Goal: Information Seeking & Learning: Learn about a topic

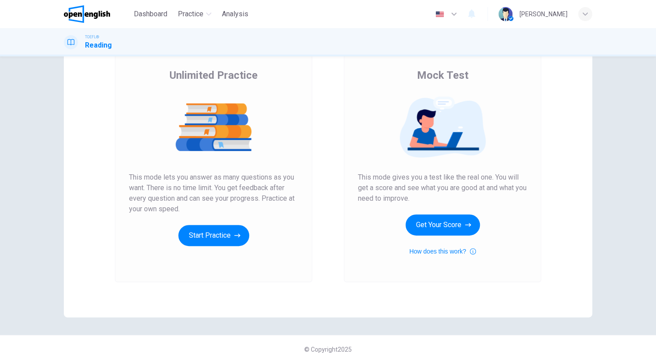
scroll to position [72, 0]
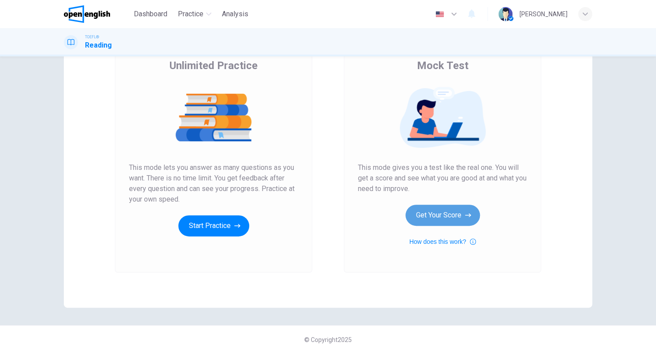
click at [449, 221] on button "Get Your Score" at bounding box center [442, 215] width 74 height 21
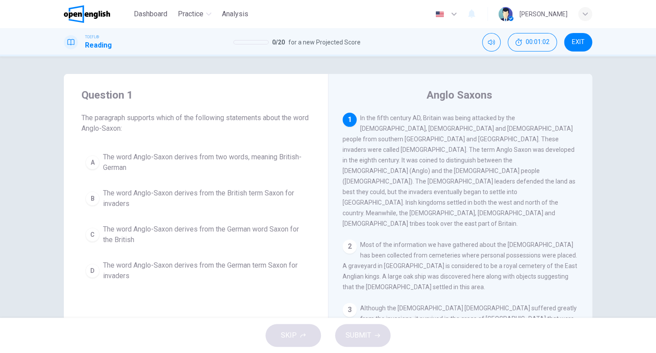
click at [276, 158] on span "The word Anglo-Saxon derives from two words, meaning British-German" at bounding box center [204, 162] width 203 height 21
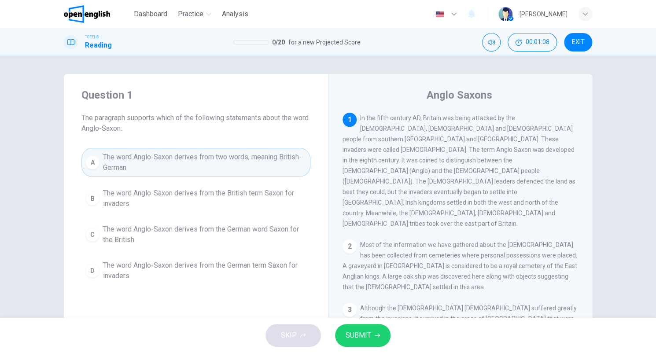
click at [367, 339] on span "SUBMIT" at bounding box center [358, 335] width 26 height 12
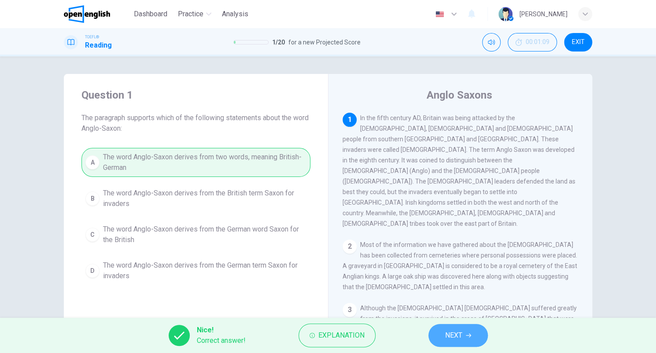
click at [460, 333] on span "NEXT" at bounding box center [453, 335] width 17 height 12
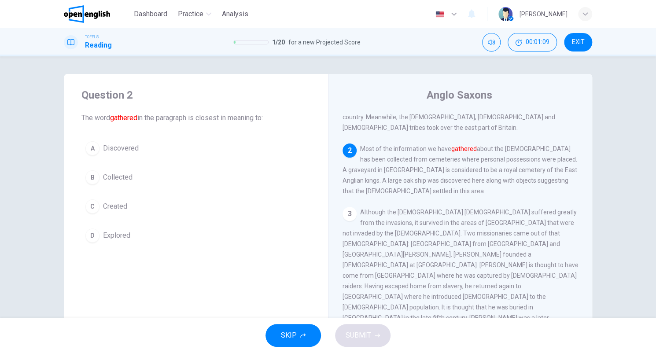
scroll to position [98, 0]
click at [131, 151] on span "Discovered" at bounding box center [121, 148] width 36 height 11
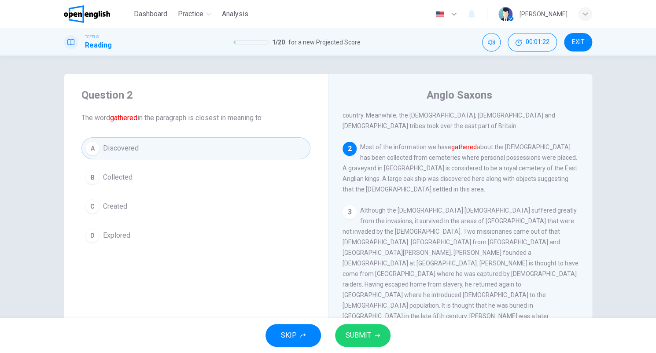
click at [379, 330] on button "SUBMIT" at bounding box center [362, 335] width 55 height 23
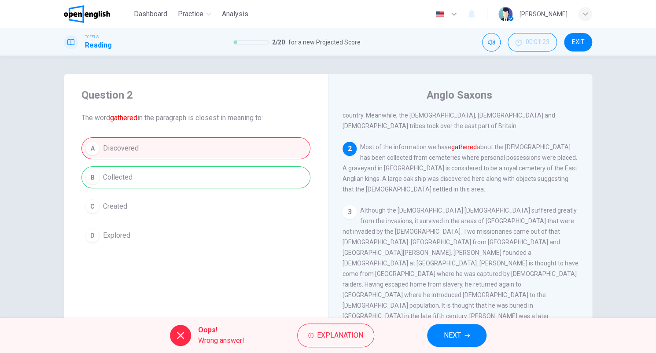
click at [444, 331] on span "NEXT" at bounding box center [452, 335] width 17 height 12
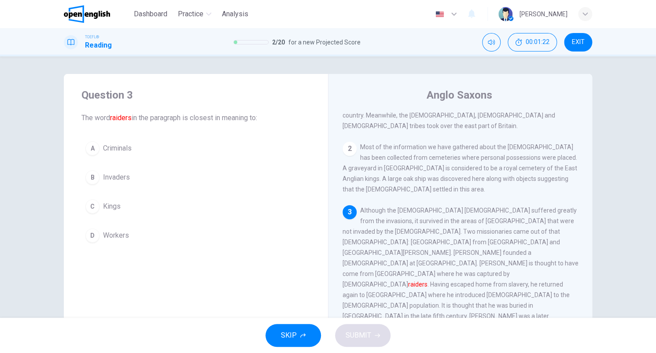
scroll to position [163, 0]
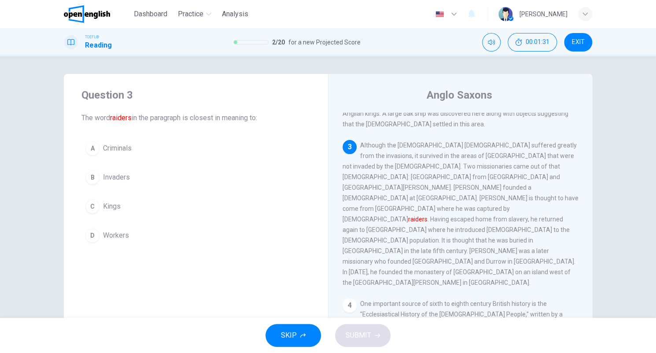
click at [106, 175] on span "Invaders" at bounding box center [116, 177] width 27 height 11
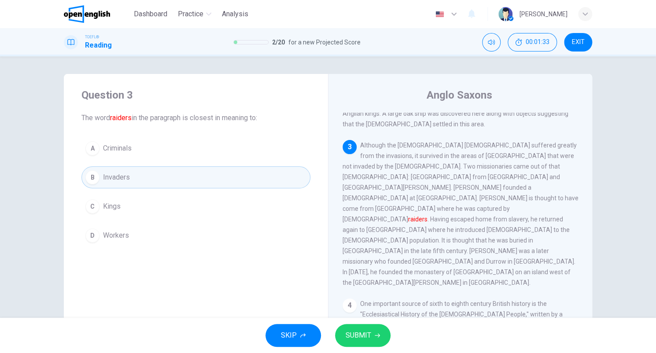
click at [381, 334] on button "SUBMIT" at bounding box center [362, 335] width 55 height 23
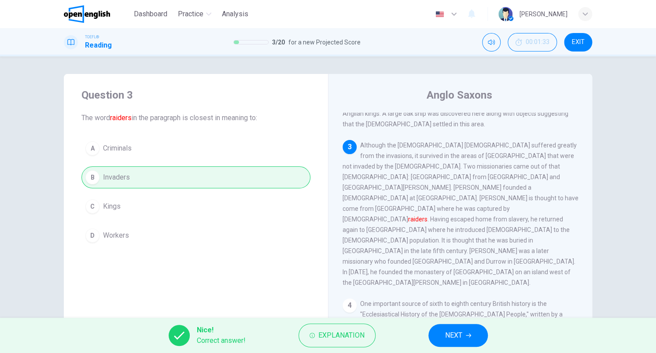
click at [447, 328] on button "NEXT" at bounding box center [457, 335] width 59 height 23
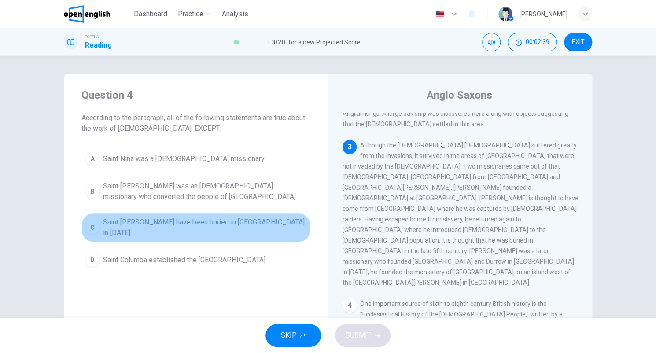
click at [274, 221] on span "Saint [PERSON_NAME] have been buried in [GEOGRAPHIC_DATA] in [DATE]" at bounding box center [204, 227] width 203 height 21
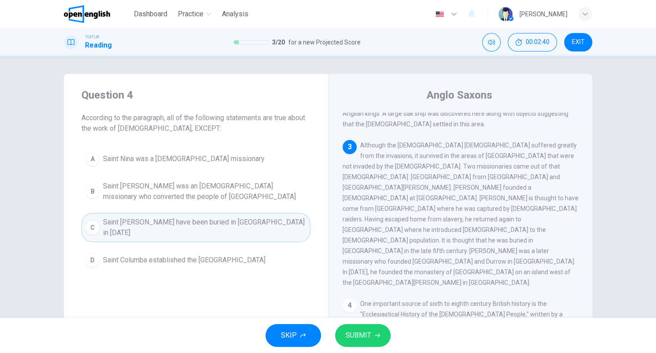
click at [362, 330] on span "SUBMIT" at bounding box center [358, 335] width 26 height 12
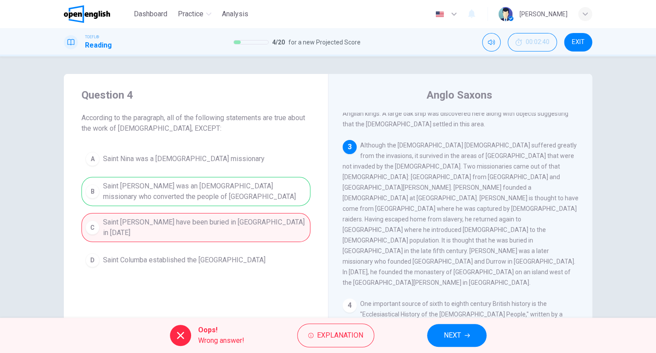
click at [433, 332] on button "NEXT" at bounding box center [456, 335] width 59 height 23
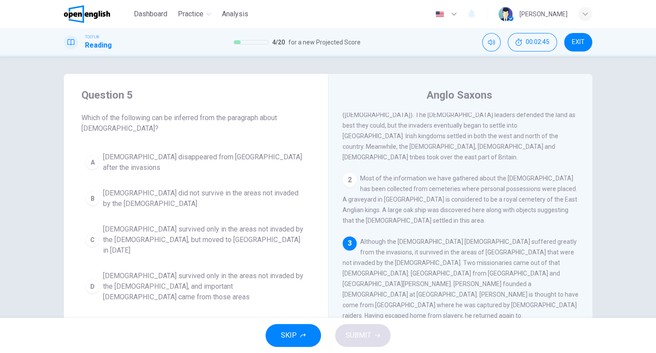
scroll to position [132, 0]
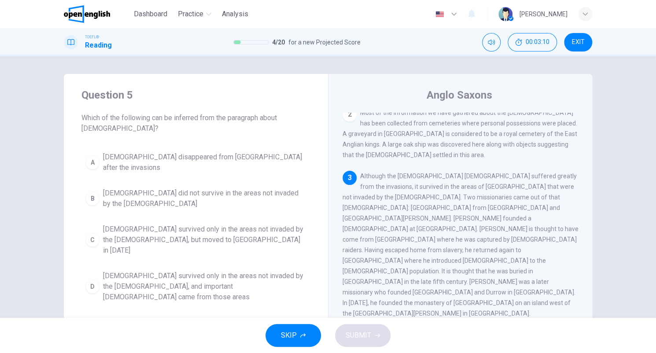
click at [222, 232] on span "[DEMOGRAPHIC_DATA] survived only in the areas not invaded by the [DEMOGRAPHIC_D…" at bounding box center [204, 240] width 203 height 32
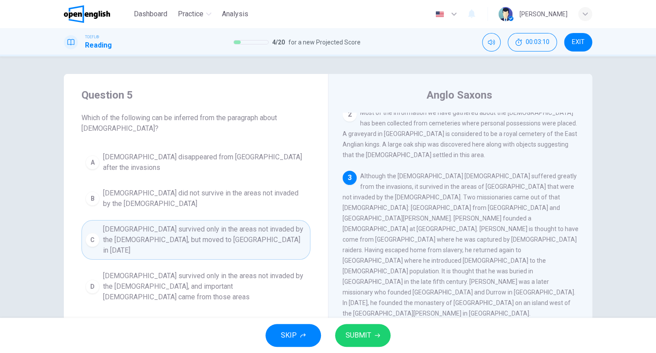
click at [363, 338] on span "SUBMIT" at bounding box center [358, 335] width 26 height 12
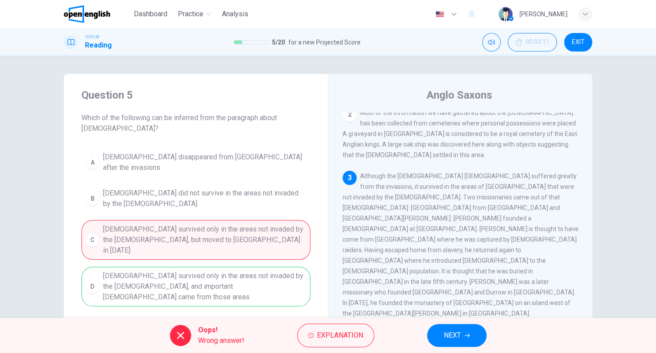
click at [442, 328] on button "NEXT" at bounding box center [456, 335] width 59 height 23
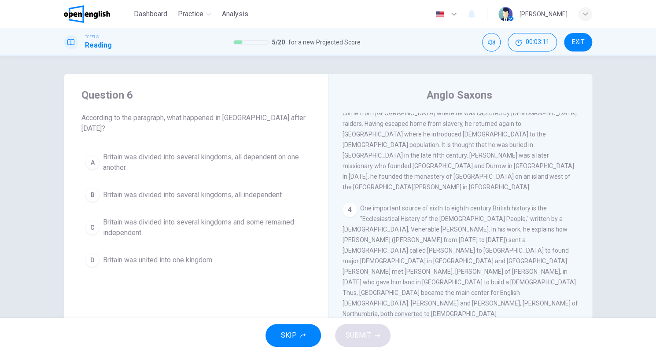
scroll to position [281, 0]
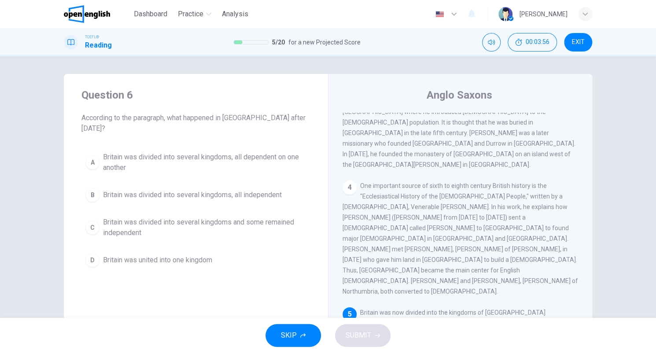
click at [276, 217] on span "Britain was divided into several kingdoms and some remained independent" at bounding box center [204, 227] width 203 height 21
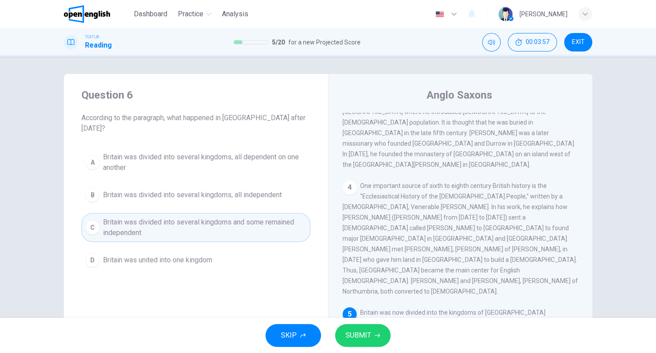
click at [362, 331] on span "SUBMIT" at bounding box center [358, 335] width 26 height 12
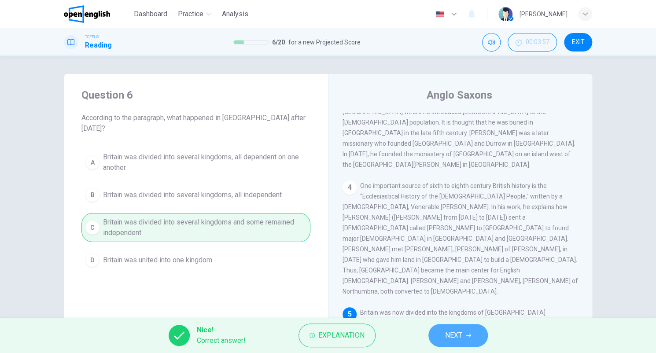
click at [455, 335] on span "NEXT" at bounding box center [453, 335] width 17 height 12
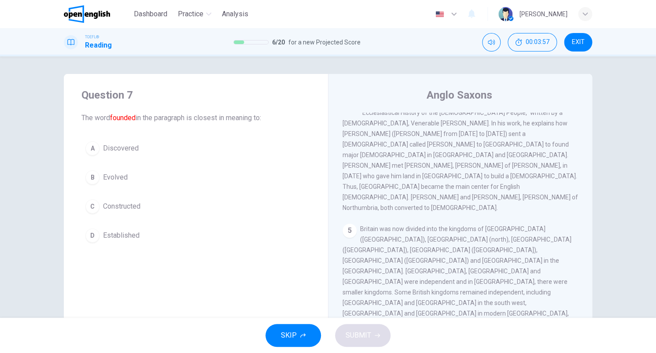
scroll to position [366, 0]
click at [127, 154] on button "A Discovered" at bounding box center [195, 148] width 229 height 22
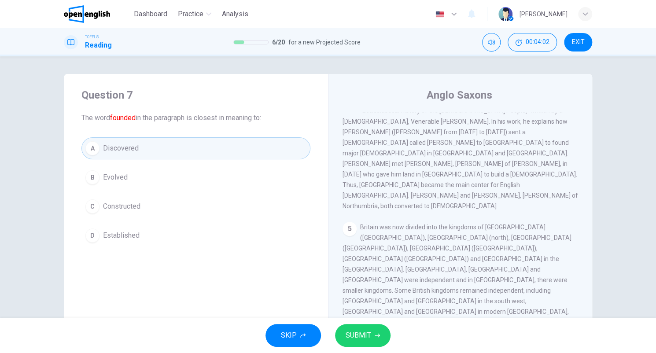
click at [365, 323] on div "SKIP SUBMIT" at bounding box center [328, 335] width 656 height 35
click at [367, 330] on span "SUBMIT" at bounding box center [358, 335] width 26 height 12
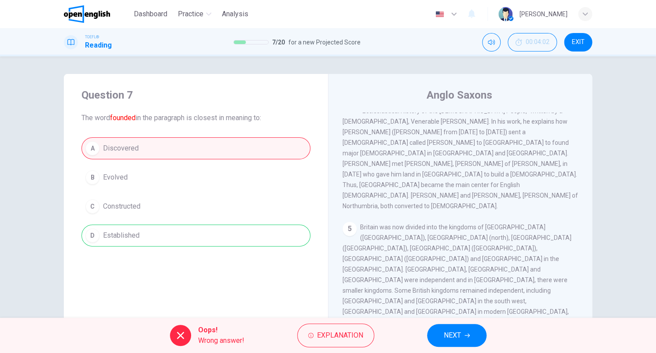
click at [464, 334] on icon "button" at bounding box center [466, 335] width 5 height 5
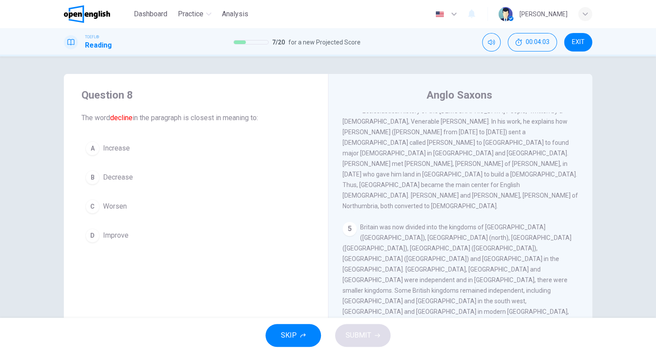
scroll to position [44, 0]
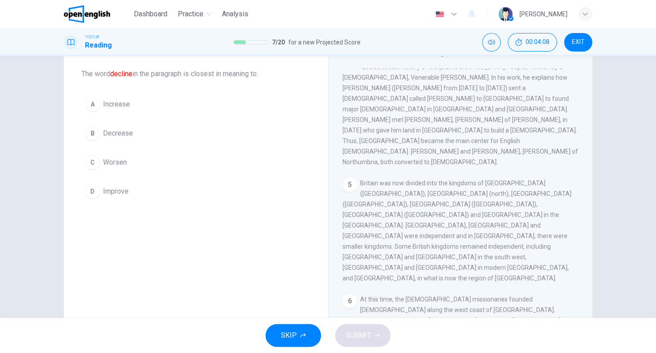
click at [141, 130] on button "B Decrease" at bounding box center [195, 133] width 229 height 22
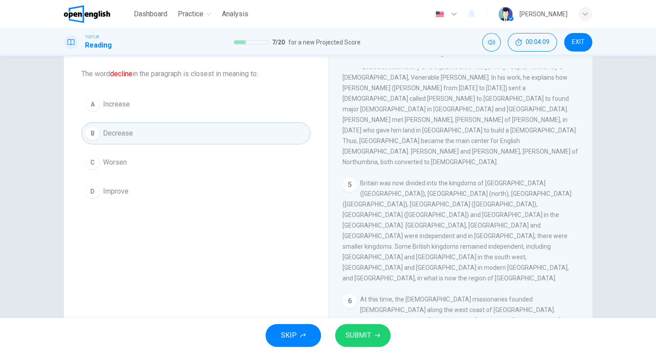
click at [378, 341] on button "SUBMIT" at bounding box center [362, 335] width 55 height 23
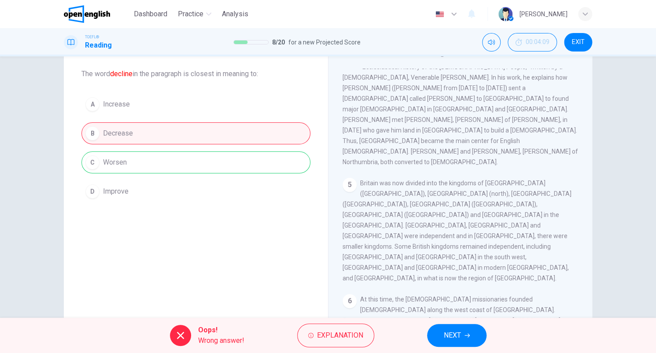
click at [455, 340] on span "NEXT" at bounding box center [452, 335] width 17 height 12
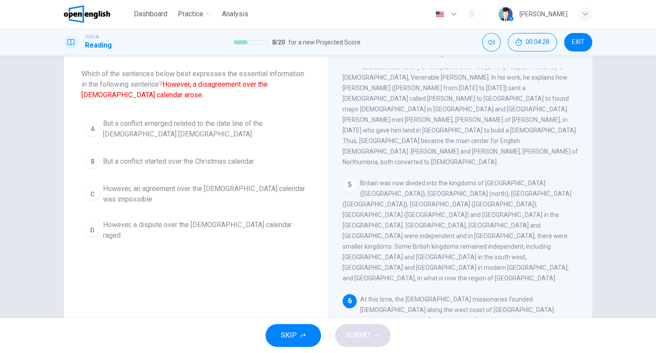
click at [250, 224] on span "However, a dispute over the [DEMOGRAPHIC_DATA] calendar raged" at bounding box center [204, 230] width 203 height 21
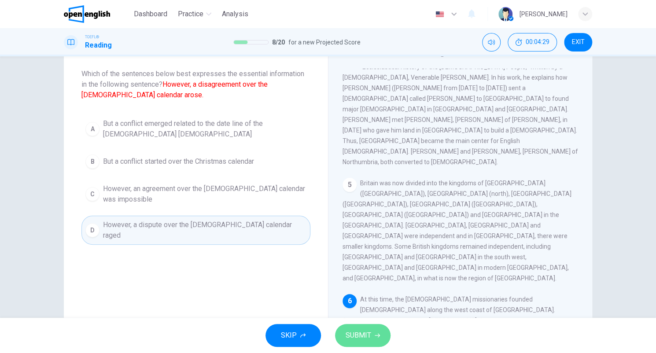
click at [366, 331] on span "SUBMIT" at bounding box center [358, 335] width 26 height 12
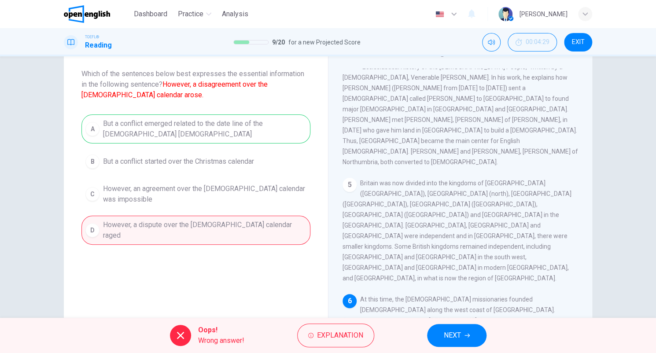
click at [477, 334] on button "NEXT" at bounding box center [456, 335] width 59 height 23
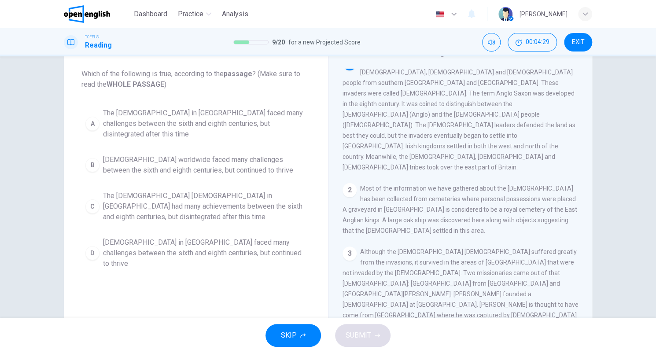
scroll to position [0, 0]
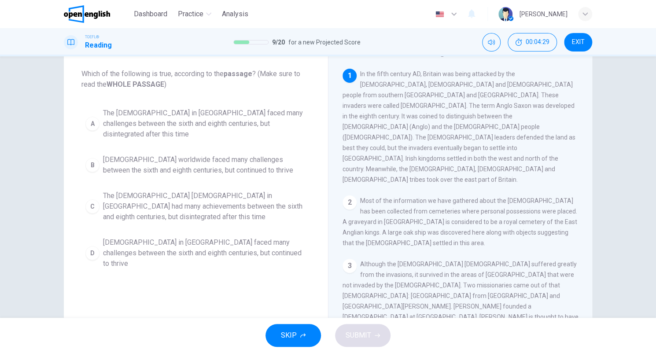
click at [194, 161] on span "[DEMOGRAPHIC_DATA] worldwide faced many challenges between the sixth and eighth…" at bounding box center [204, 164] width 203 height 21
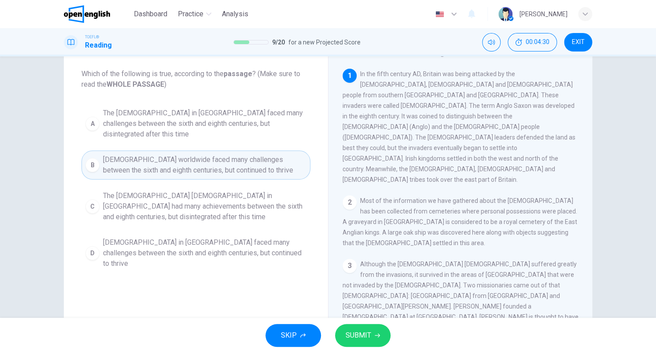
click at [397, 329] on div "SKIP SUBMIT" at bounding box center [328, 335] width 656 height 35
click at [386, 331] on button "SUBMIT" at bounding box center [362, 335] width 55 height 23
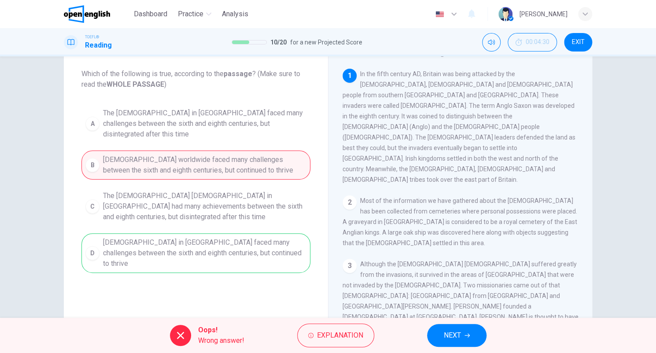
click at [258, 225] on div "A The [DEMOGRAPHIC_DATA] in [GEOGRAPHIC_DATA] faced many challenges between the…" at bounding box center [195, 188] width 229 height 169
click at [581, 48] on button "EXIT" at bounding box center [578, 42] width 28 height 18
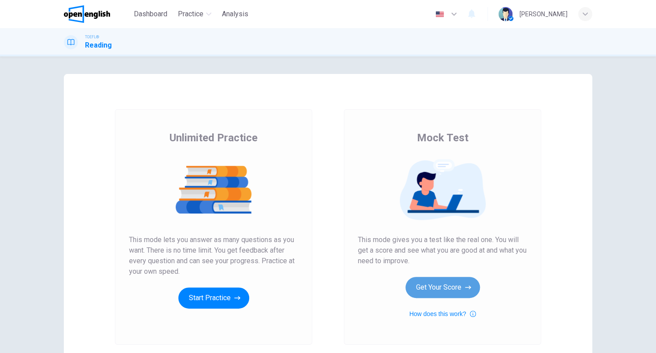
click at [444, 285] on button "Get Your Score" at bounding box center [442, 287] width 74 height 21
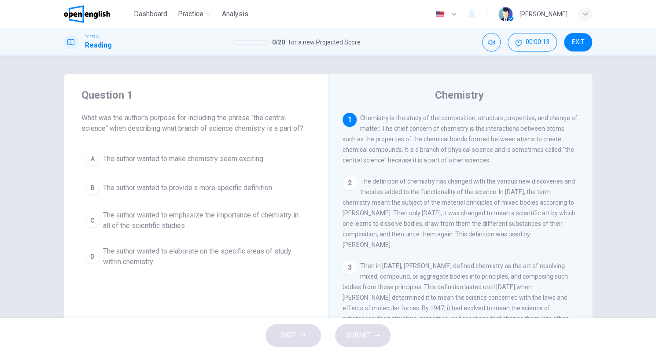
click at [280, 218] on span "The author wanted to emphasize the importance of chemistry in all of the scient…" at bounding box center [204, 220] width 203 height 21
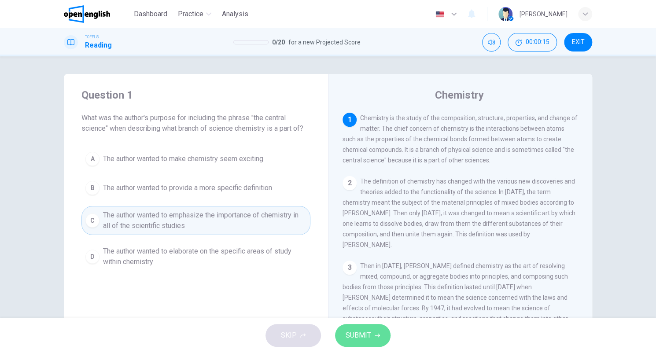
click at [373, 336] on button "SUBMIT" at bounding box center [362, 335] width 55 height 23
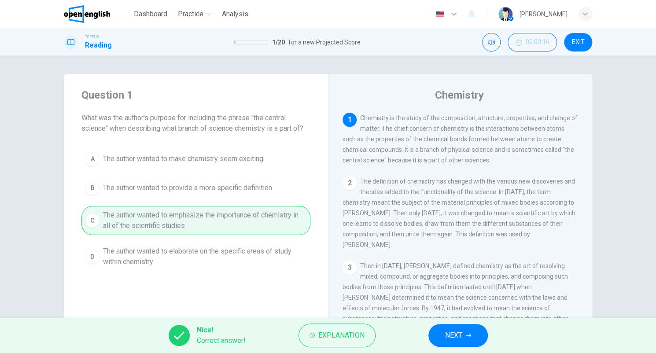
click at [468, 333] on icon "button" at bounding box center [468, 335] width 5 height 5
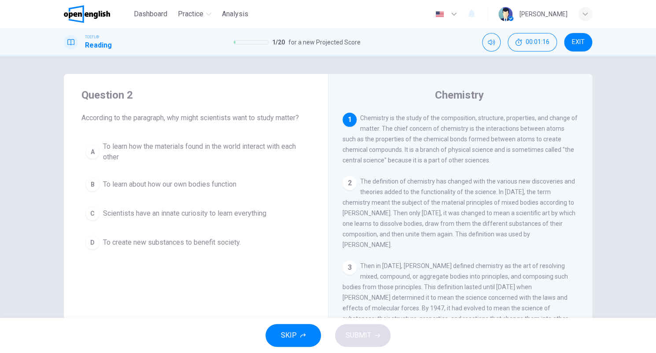
drag, startPoint x: 215, startPoint y: 245, endPoint x: 228, endPoint y: 253, distance: 15.5
click at [215, 245] on span "To create new substances to benefit society." at bounding box center [172, 242] width 138 height 11
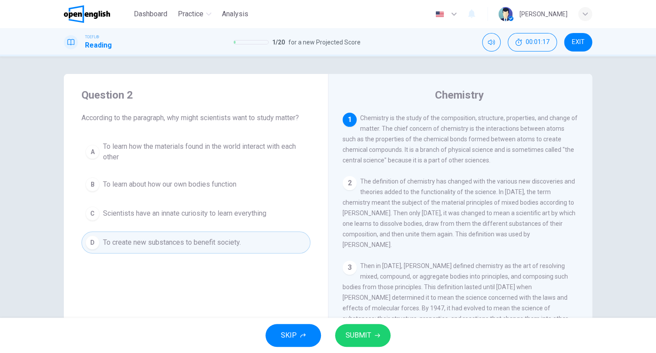
click at [345, 340] on span "SUBMIT" at bounding box center [358, 335] width 26 height 12
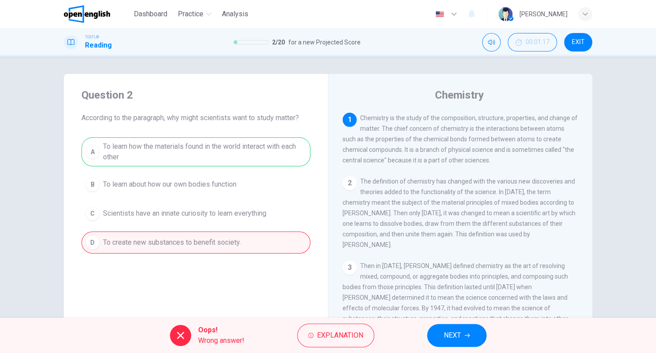
click at [458, 333] on span "NEXT" at bounding box center [452, 335] width 17 height 12
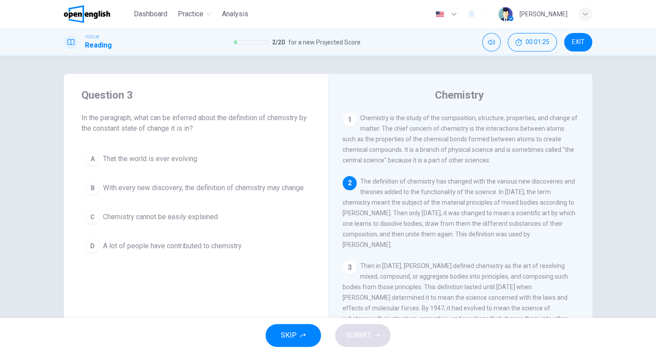
drag, startPoint x: 88, startPoint y: 130, endPoint x: 158, endPoint y: 131, distance: 69.5
click at [155, 131] on span "In the paragraph, what can be inferred about the definition of chemistry by the…" at bounding box center [195, 123] width 229 height 21
drag, startPoint x: 146, startPoint y: 129, endPoint x: 202, endPoint y: 132, distance: 56.0
click at [202, 132] on span "In the paragraph, what can be inferred about the definition of chemistry by the…" at bounding box center [195, 123] width 229 height 21
click at [271, 183] on span "With every new discovery, the definition of chemistry may change" at bounding box center [203, 188] width 201 height 11
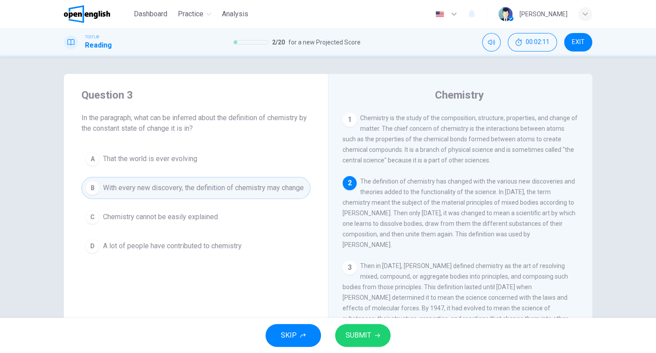
drag, startPoint x: 92, startPoint y: 131, endPoint x: 146, endPoint y: 136, distance: 54.8
click at [145, 136] on div "Question 3 In the paragraph, what can be inferred about the definition of chemi…" at bounding box center [196, 172] width 264 height 197
click at [381, 342] on button "SUBMIT" at bounding box center [362, 335] width 55 height 23
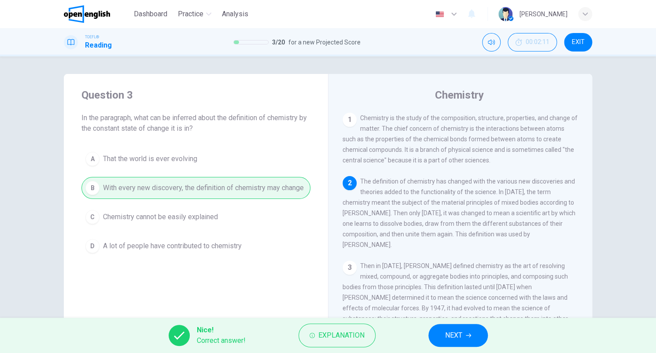
click at [464, 335] on button "NEXT" at bounding box center [457, 335] width 59 height 23
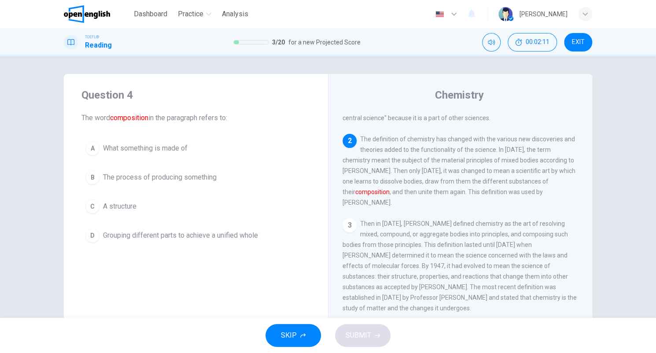
scroll to position [65, 0]
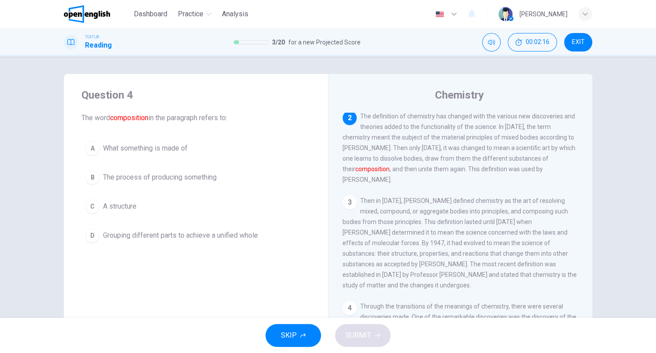
click at [163, 142] on button "A What something is made of" at bounding box center [195, 148] width 229 height 22
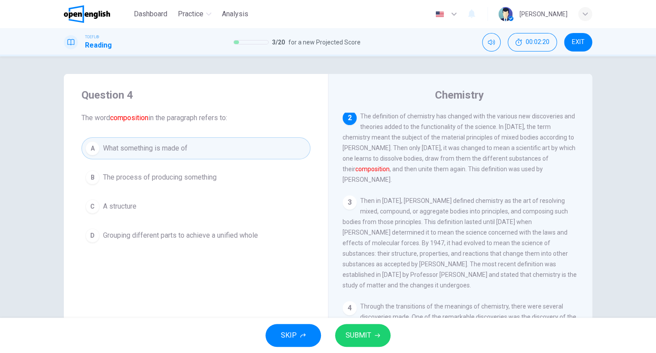
click at [367, 340] on span "SUBMIT" at bounding box center [358, 335] width 26 height 12
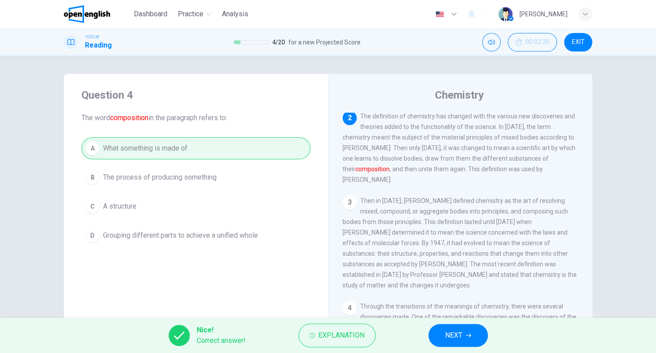
click at [459, 342] on button "NEXT" at bounding box center [457, 335] width 59 height 23
click at [459, 342] on div "Nice! Correct answer! Explanation NEXT" at bounding box center [328, 335] width 656 height 35
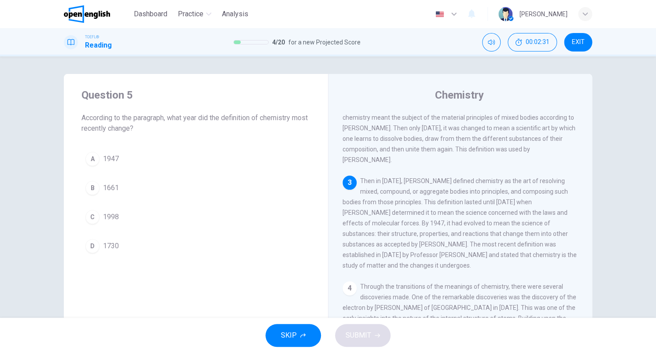
drag, startPoint x: 394, startPoint y: 228, endPoint x: 400, endPoint y: 230, distance: 6.0
click at [400, 230] on span "Then in 1730, Georg Ernst Stahl defined chemistry as the art of resolving mixed…" at bounding box center [459, 223] width 234 height 92
click at [110, 164] on button "A 1947" at bounding box center [195, 159] width 229 height 22
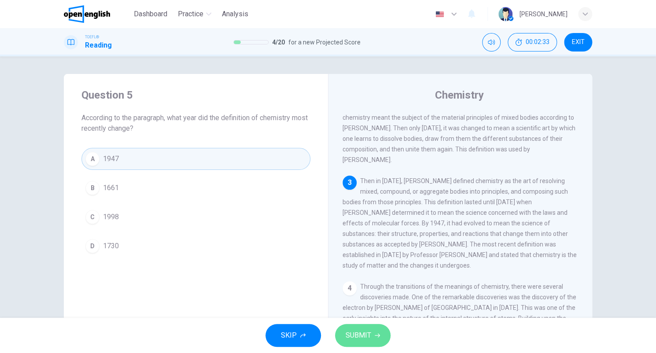
click at [370, 334] on span "SUBMIT" at bounding box center [358, 335] width 26 height 12
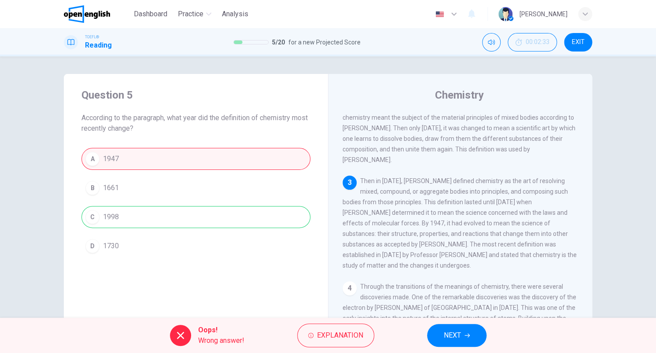
click at [463, 334] on button "NEXT" at bounding box center [456, 335] width 59 height 23
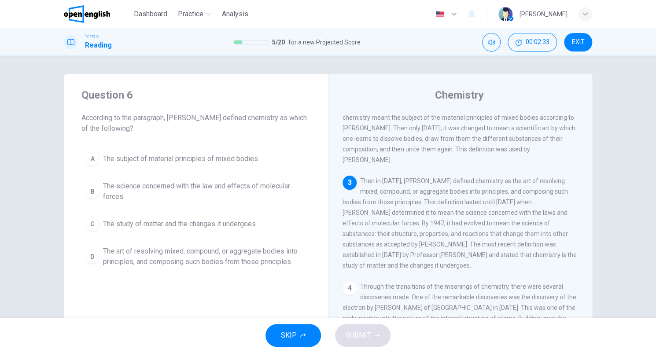
scroll to position [152, 0]
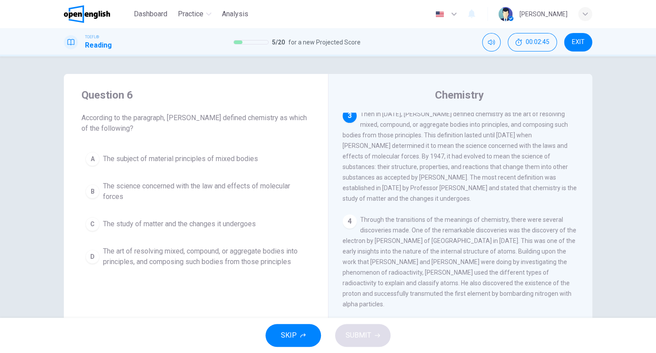
click at [286, 252] on span "The art of resolving mixed, compound, or aggregate bodies into principles, and …" at bounding box center [204, 256] width 203 height 21
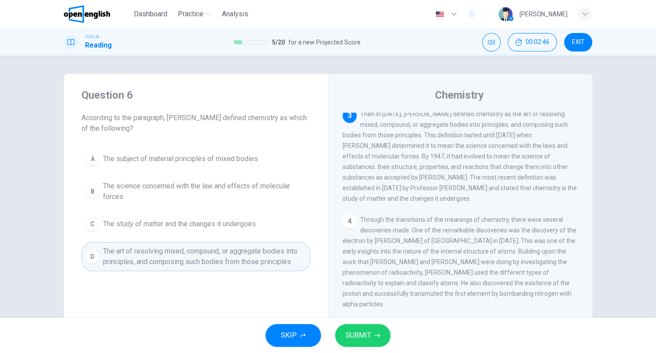
drag, startPoint x: 379, startPoint y: 314, endPoint x: 375, endPoint y: 323, distance: 9.5
click at [378, 316] on div "1 Chemistry is the study of the composition, structure, properties, and change …" at bounding box center [465, 239] width 247 height 253
click at [373, 328] on button "SUBMIT" at bounding box center [362, 335] width 55 height 23
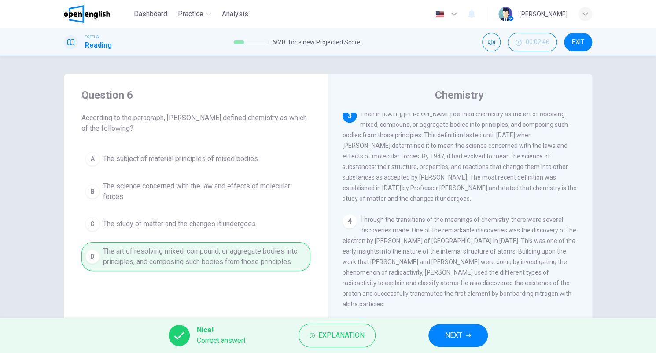
click at [468, 328] on button "NEXT" at bounding box center [457, 335] width 59 height 23
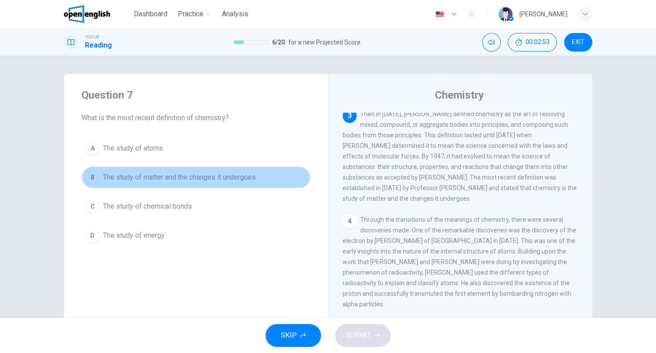
click at [216, 178] on span "The study of matter and the changes it undergoes" at bounding box center [179, 177] width 153 height 11
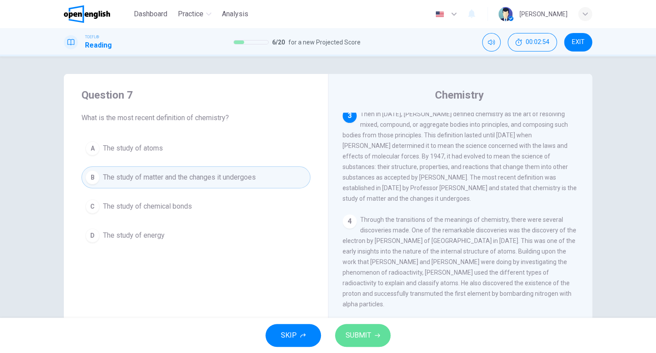
click at [359, 327] on button "SUBMIT" at bounding box center [362, 335] width 55 height 23
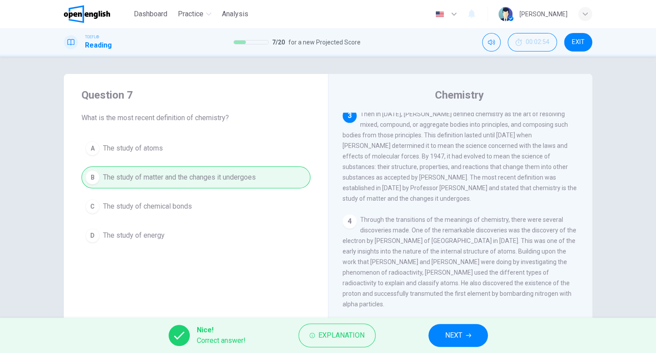
click at [465, 338] on button "NEXT" at bounding box center [457, 335] width 59 height 23
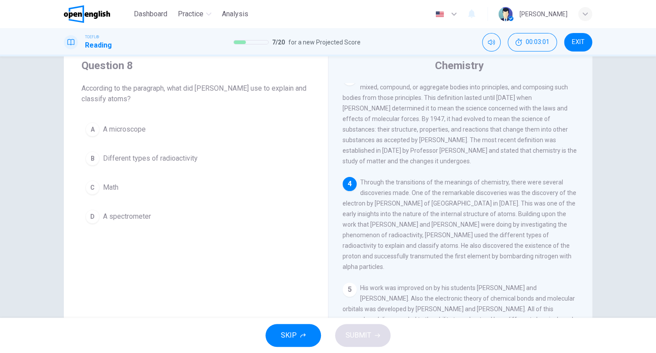
scroll to position [44, 0]
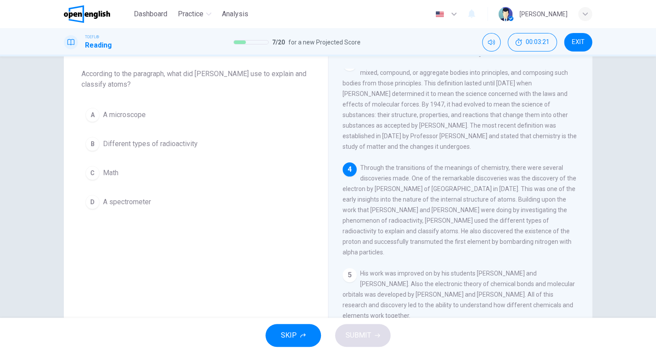
click at [167, 142] on span "Different types of radioactivity" at bounding box center [150, 144] width 95 height 11
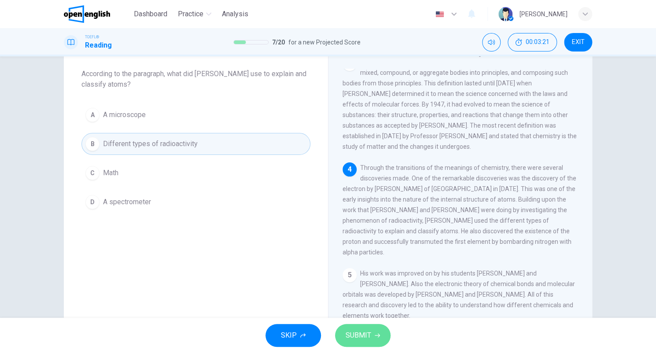
click at [371, 346] on button "SUBMIT" at bounding box center [362, 335] width 55 height 23
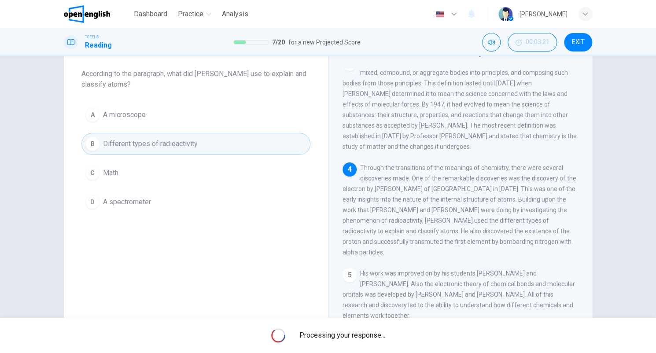
click at [369, 340] on span "Processing your response..." at bounding box center [342, 335] width 86 height 11
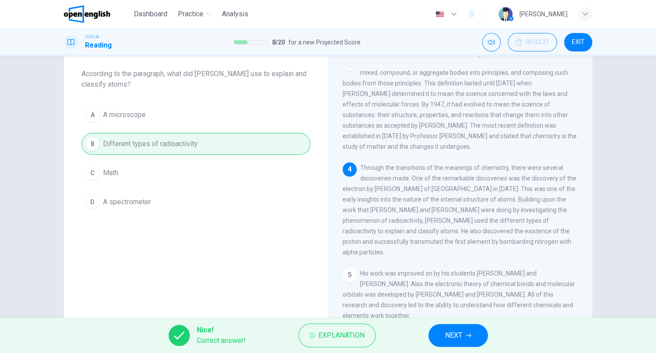
click at [474, 336] on button "NEXT" at bounding box center [457, 335] width 59 height 23
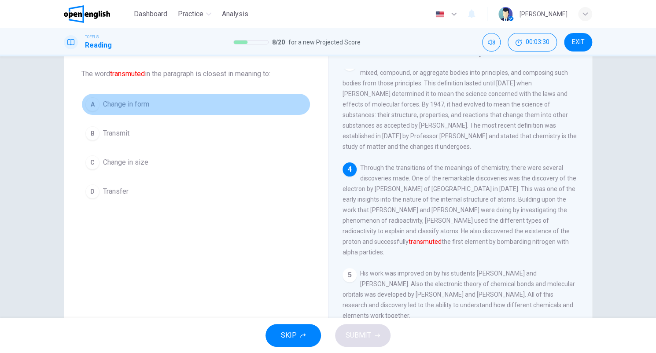
click at [135, 98] on button "A Change in form" at bounding box center [195, 104] width 229 height 22
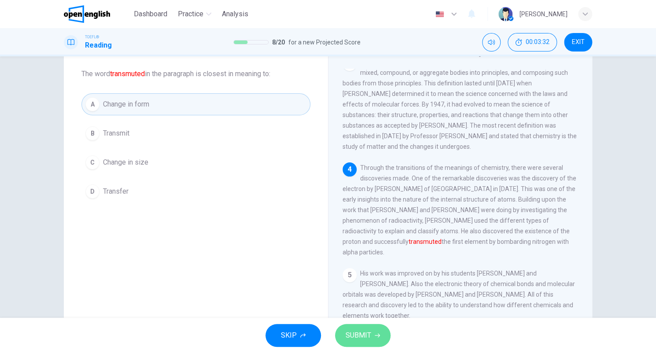
click at [373, 339] on button "SUBMIT" at bounding box center [362, 335] width 55 height 23
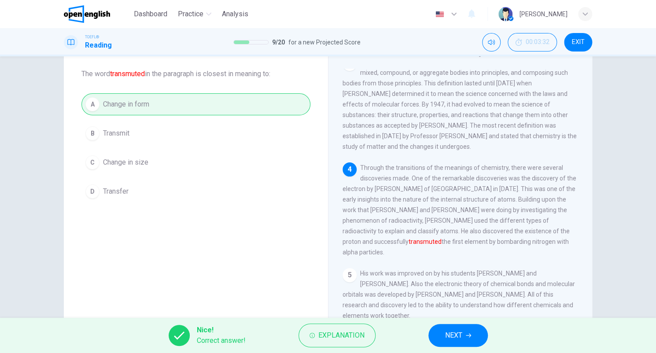
click at [472, 331] on button "NEXT" at bounding box center [457, 335] width 59 height 23
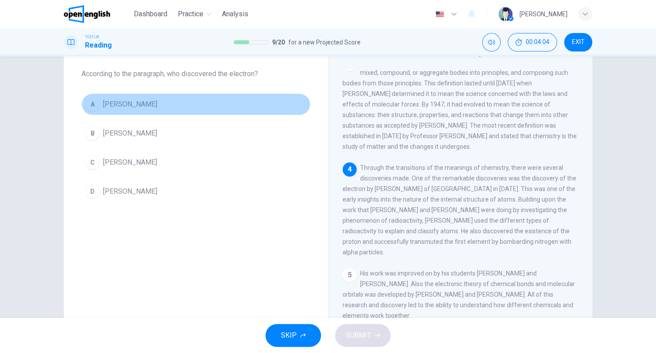
click at [126, 104] on span "JJ Thomson" at bounding box center [130, 104] width 54 height 11
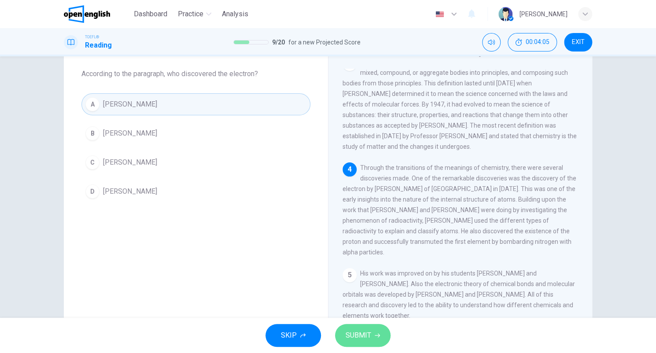
click at [369, 329] on button "SUBMIT" at bounding box center [362, 335] width 55 height 23
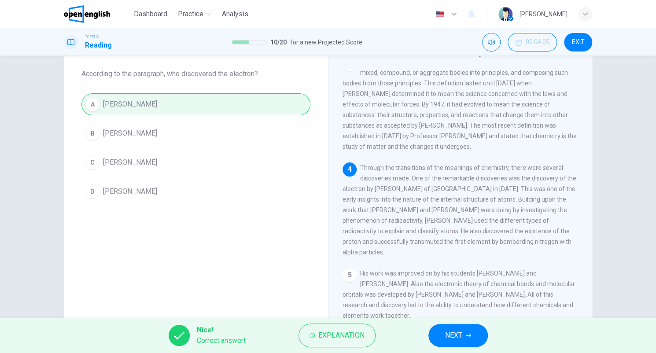
click at [456, 335] on span "NEXT" at bounding box center [453, 335] width 17 height 12
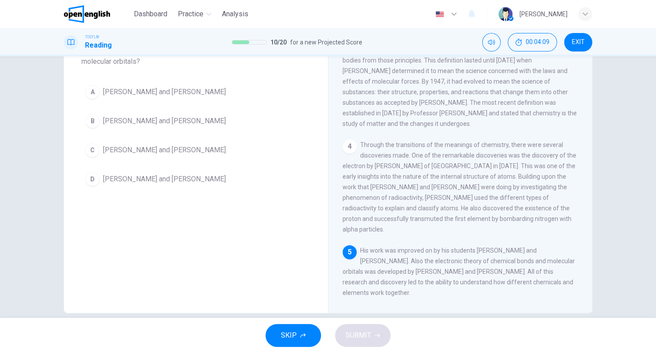
scroll to position [79, 0]
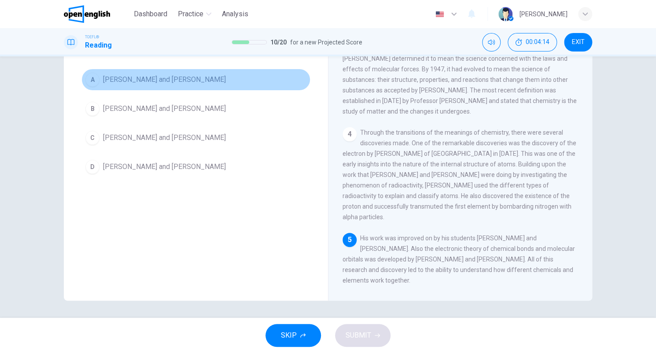
click at [177, 87] on button "A Linus Pauling and Gilbert Lewis" at bounding box center [195, 80] width 229 height 22
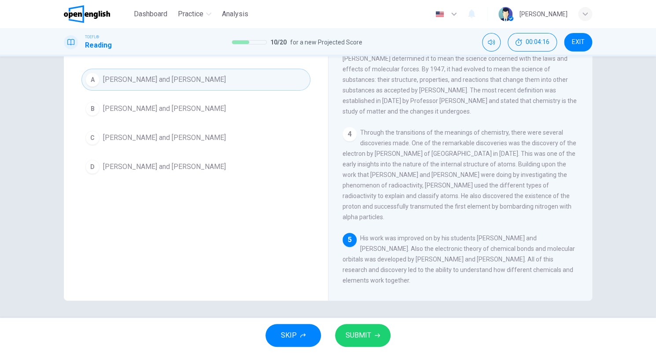
click at [372, 326] on button "SUBMIT" at bounding box center [362, 335] width 55 height 23
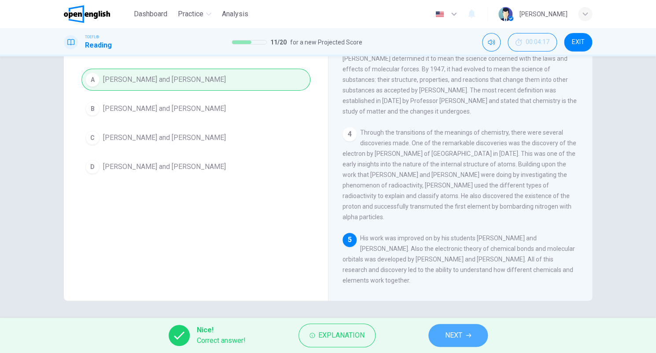
click at [458, 334] on span "NEXT" at bounding box center [453, 335] width 17 height 12
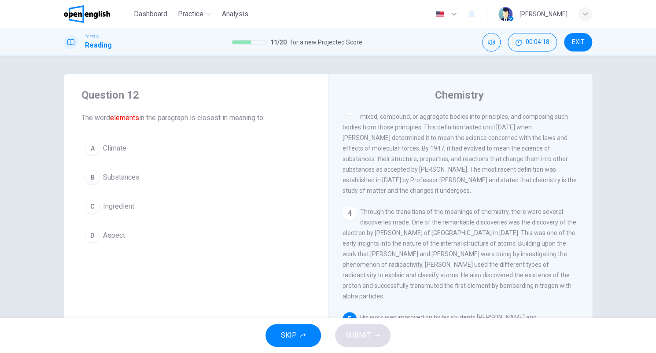
scroll to position [44, 0]
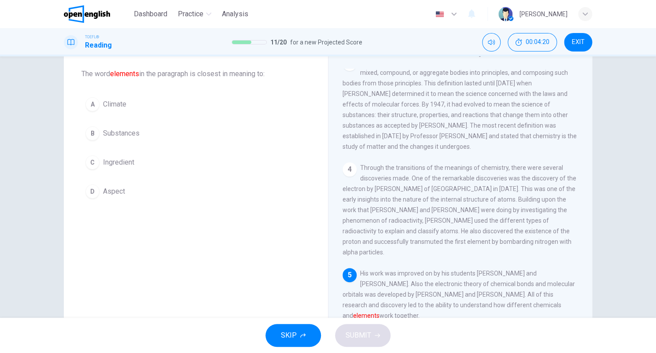
click at [139, 127] on button "B Substances" at bounding box center [195, 133] width 229 height 22
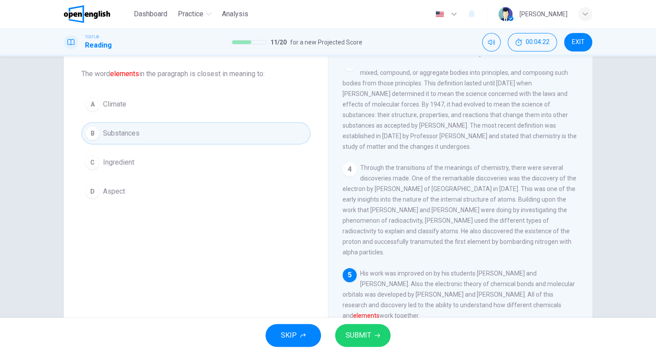
click at [256, 164] on button "C Ingredient" at bounding box center [195, 162] width 229 height 22
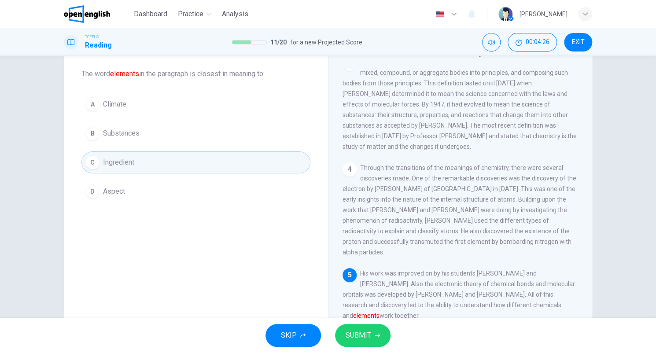
click at [256, 132] on button "B Substances" at bounding box center [195, 133] width 229 height 22
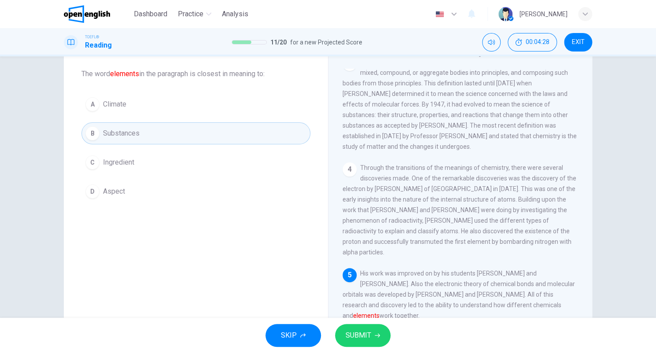
click at [371, 332] on button "SUBMIT" at bounding box center [362, 335] width 55 height 23
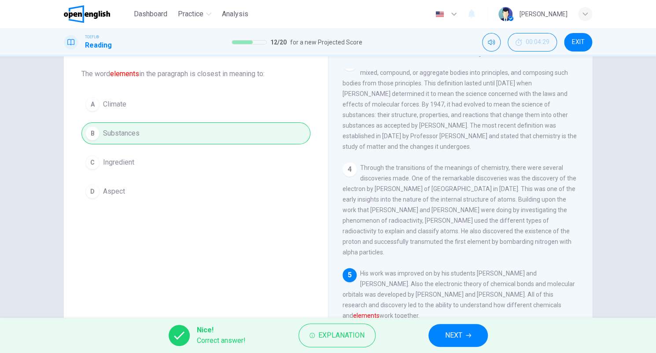
click at [477, 335] on button "NEXT" at bounding box center [457, 335] width 59 height 23
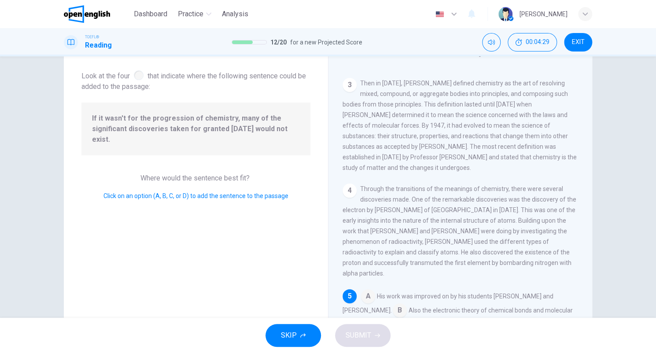
scroll to position [183, 0]
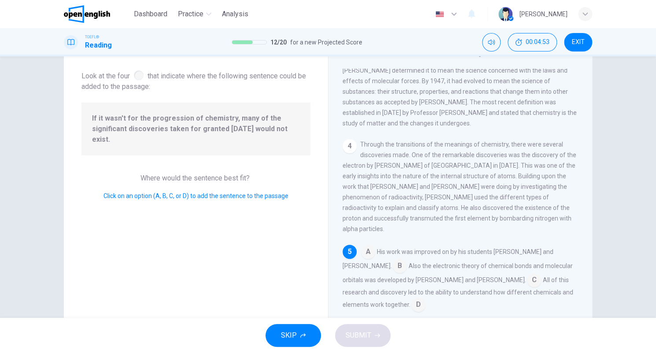
click at [411, 301] on input at bounding box center [418, 305] width 14 height 14
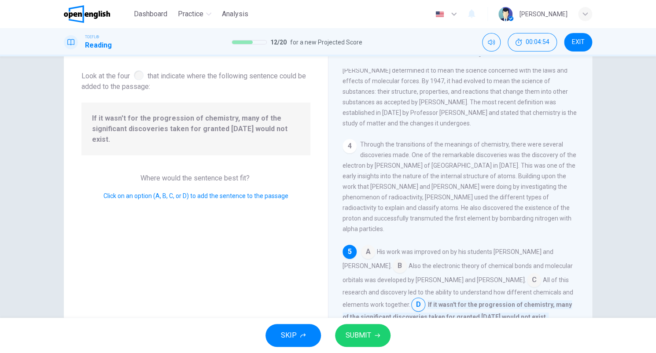
click at [373, 333] on button "SUBMIT" at bounding box center [362, 335] width 55 height 23
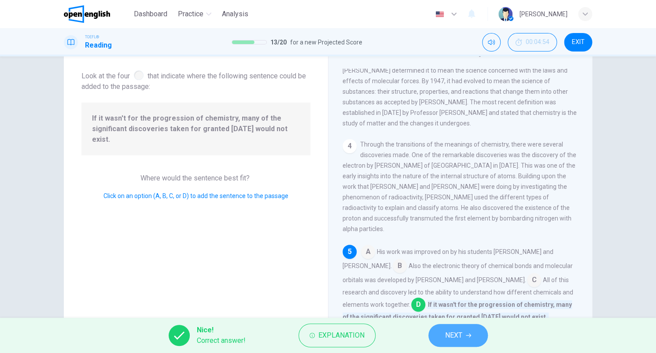
click at [460, 334] on span "NEXT" at bounding box center [453, 335] width 17 height 12
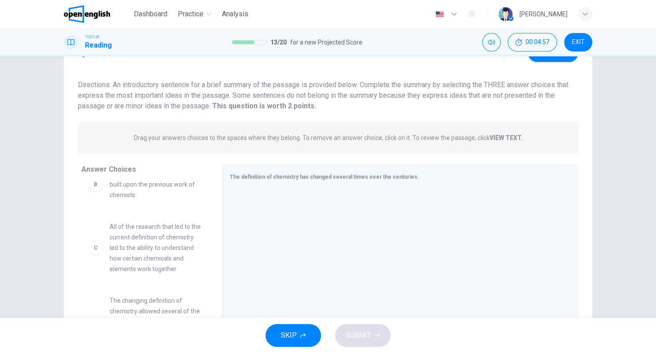
scroll to position [88, 0]
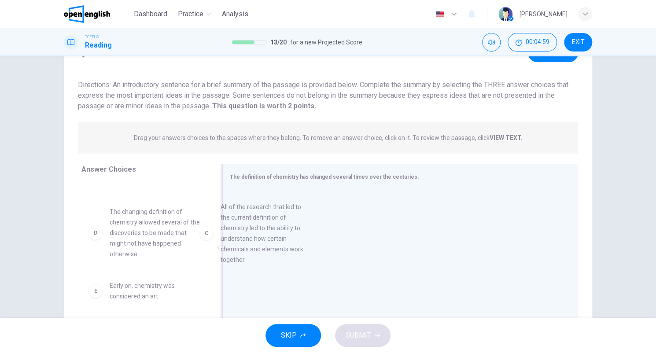
drag, startPoint x: 171, startPoint y: 238, endPoint x: 293, endPoint y: 232, distance: 122.5
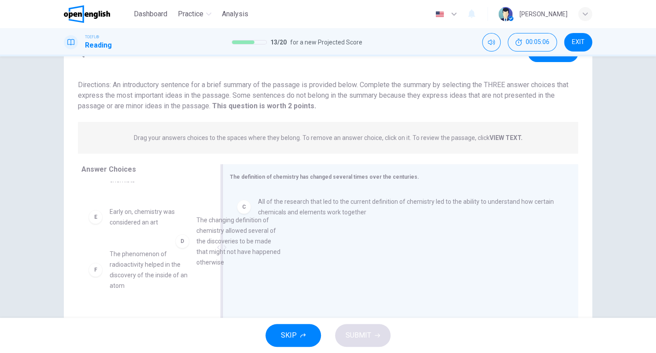
drag, startPoint x: 188, startPoint y: 234, endPoint x: 280, endPoint y: 242, distance: 91.9
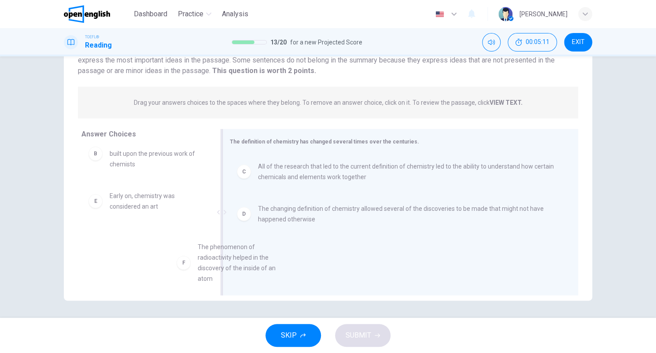
scroll to position [12, 0]
drag, startPoint x: 176, startPoint y: 249, endPoint x: 297, endPoint y: 263, distance: 121.8
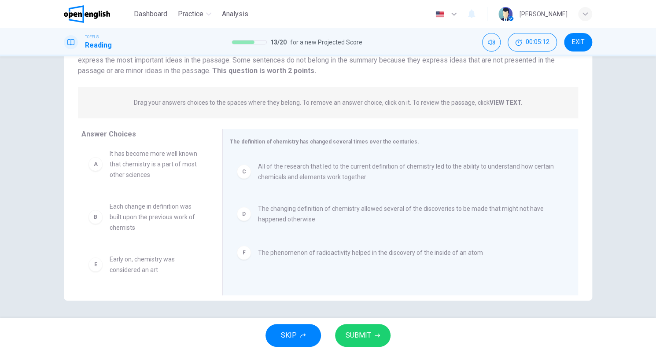
scroll to position [0, 0]
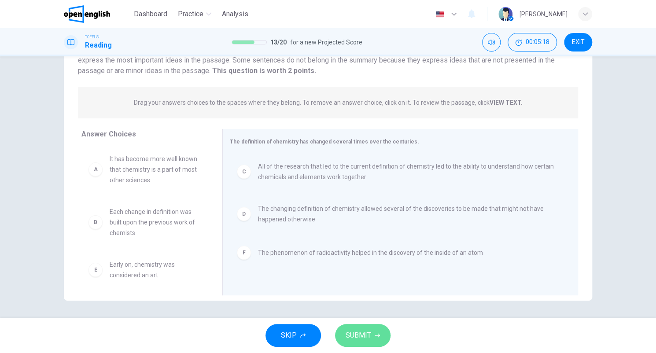
click at [345, 327] on button "SUBMIT" at bounding box center [362, 335] width 55 height 23
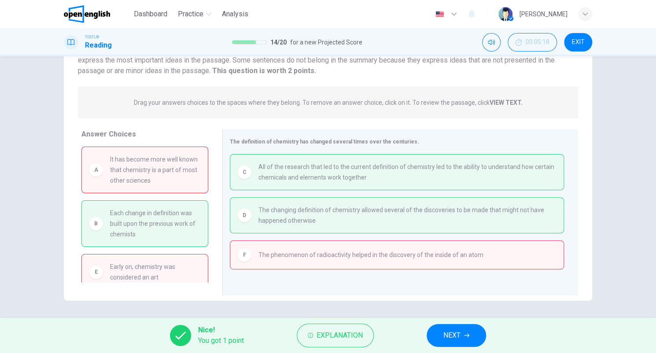
click at [451, 335] on span "NEXT" at bounding box center [451, 335] width 17 height 12
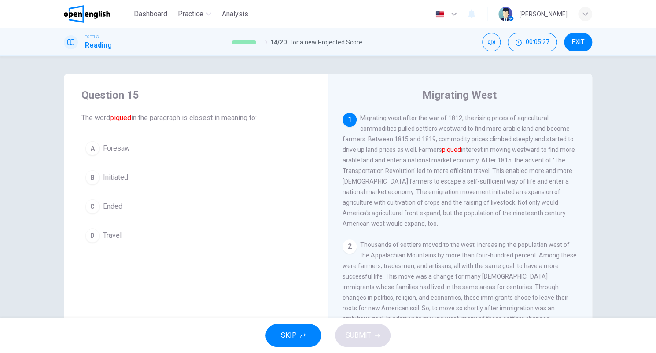
click at [111, 151] on span "Foresaw" at bounding box center [116, 148] width 27 height 11
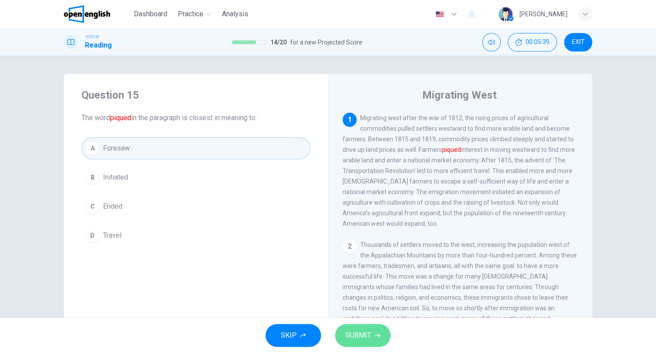
click at [371, 333] on button "SUBMIT" at bounding box center [362, 335] width 55 height 23
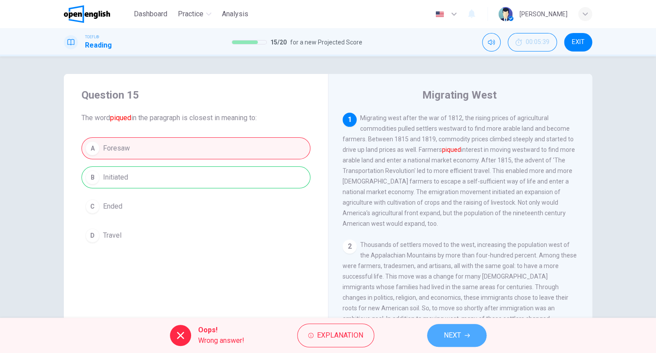
click at [462, 332] on button "NEXT" at bounding box center [456, 335] width 59 height 23
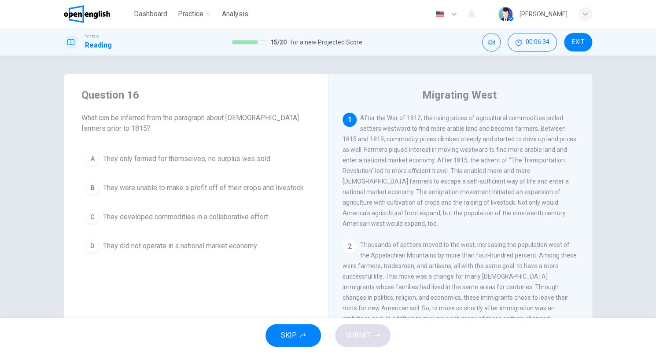
drag, startPoint x: 253, startPoint y: 118, endPoint x: 293, endPoint y: 133, distance: 43.1
click at [294, 133] on span "What can be inferred from the paragraph about western farmers prior to 1815?" at bounding box center [195, 123] width 229 height 21
drag, startPoint x: 228, startPoint y: 117, endPoint x: 300, endPoint y: 132, distance: 73.8
click at [300, 132] on span "What can be inferred from the paragraph about western farmers prior to 1815?" at bounding box center [195, 123] width 229 height 21
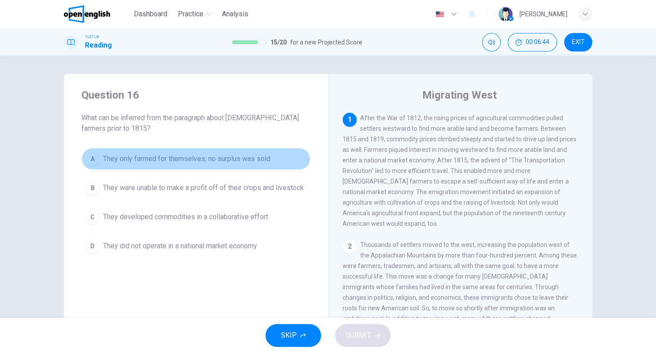
click at [253, 160] on span "They only farmed for themselves; no surplus was sold" at bounding box center [186, 159] width 167 height 11
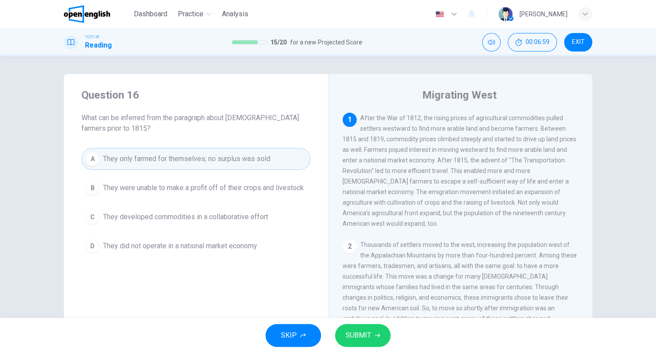
click at [268, 243] on button "D They did not operate in a national market economy" at bounding box center [195, 246] width 229 height 22
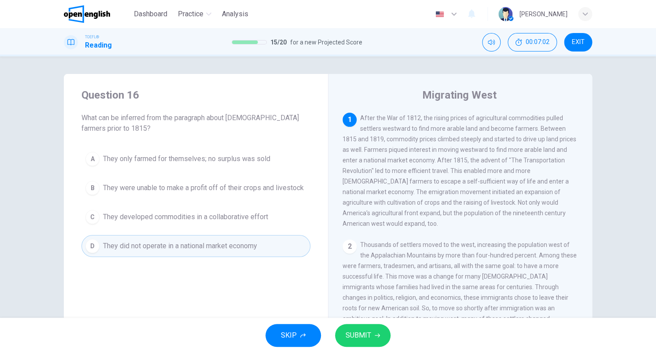
click at [368, 330] on span "SUBMIT" at bounding box center [358, 335] width 26 height 12
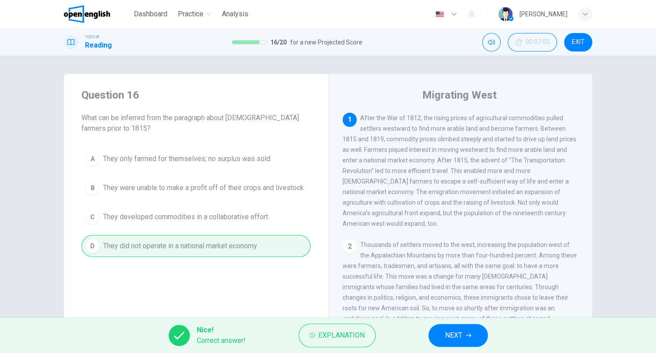
click at [470, 330] on button "NEXT" at bounding box center [457, 335] width 59 height 23
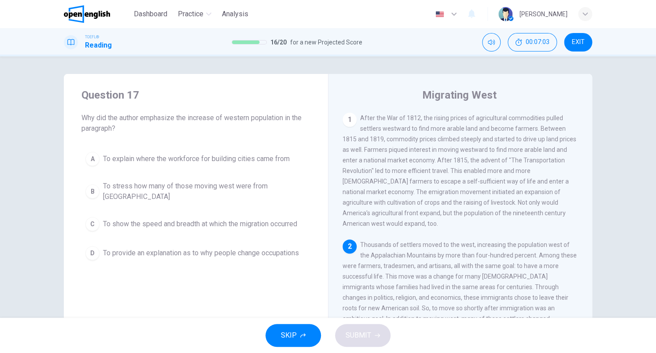
scroll to position [74, 0]
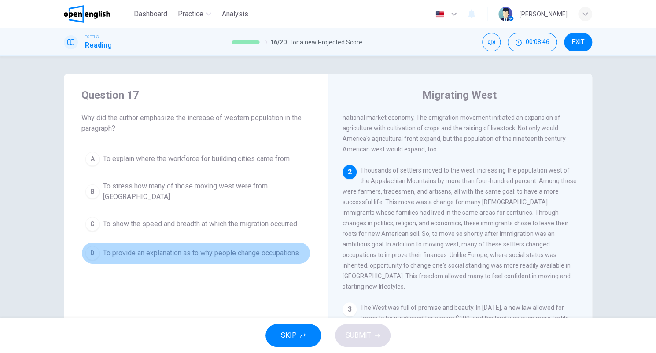
click at [238, 248] on span "To provide an explanation as to why people change occupations" at bounding box center [201, 253] width 196 height 11
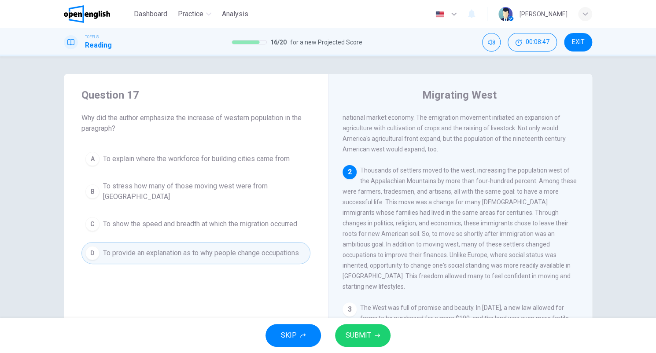
click at [378, 339] on button "SUBMIT" at bounding box center [362, 335] width 55 height 23
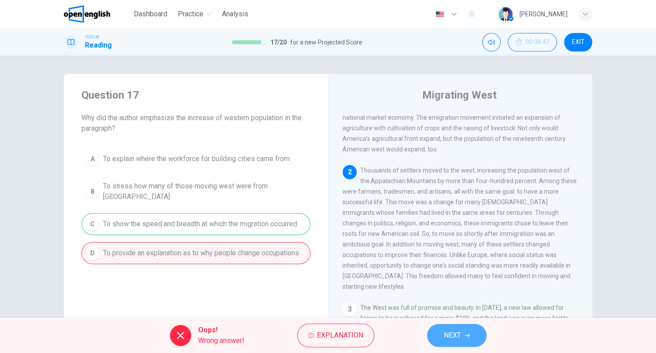
click at [457, 336] on span "NEXT" at bounding box center [452, 335] width 17 height 12
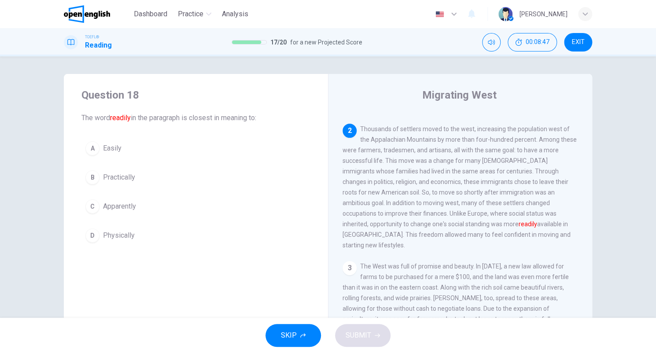
scroll to position [120, 0]
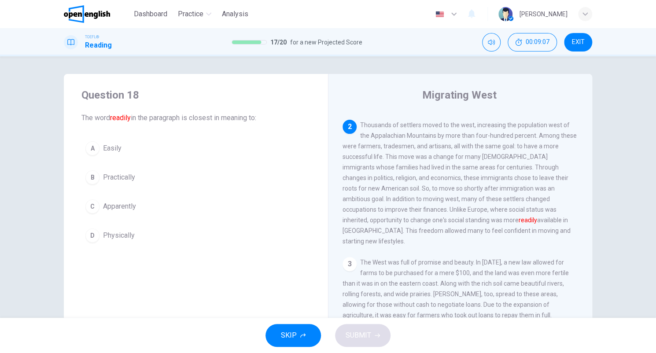
click at [106, 141] on button "A Easily" at bounding box center [195, 148] width 229 height 22
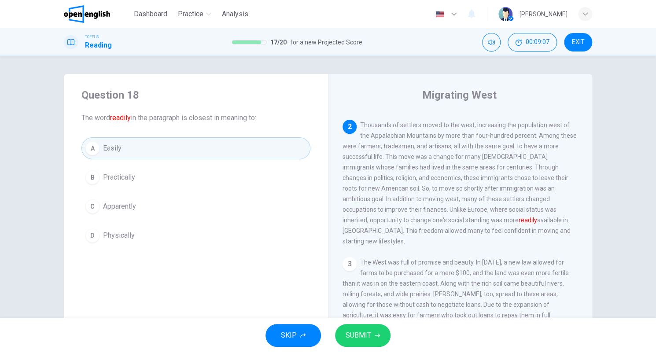
click at [372, 338] on button "SUBMIT" at bounding box center [362, 335] width 55 height 23
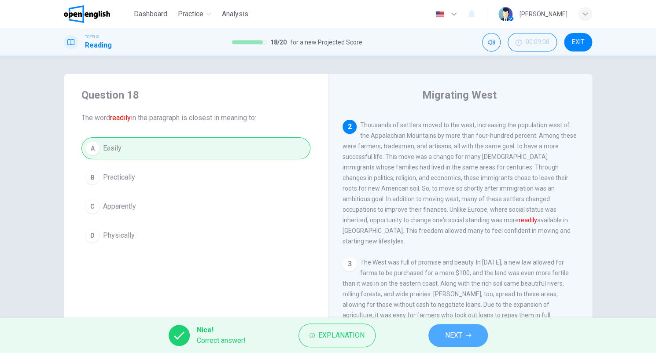
click at [466, 345] on button "NEXT" at bounding box center [457, 335] width 59 height 23
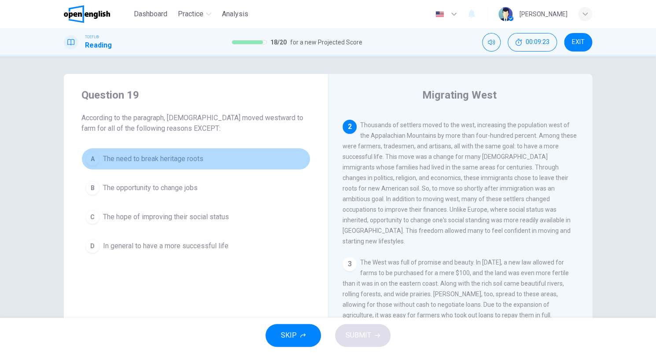
click at [187, 152] on button "A The need to break heritage roots" at bounding box center [195, 159] width 229 height 22
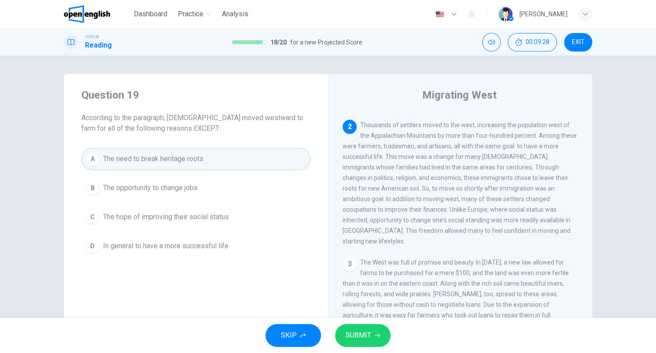
click at [360, 326] on button "SUBMIT" at bounding box center [362, 335] width 55 height 23
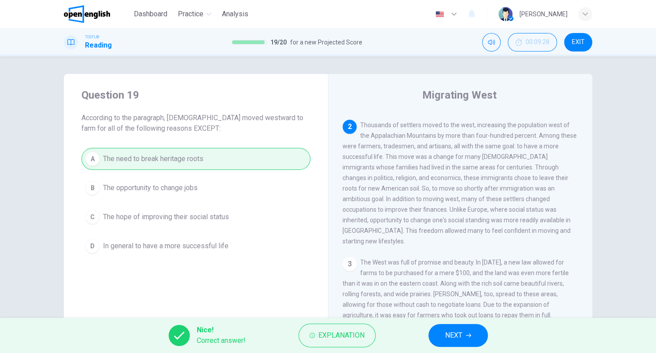
click at [461, 344] on button "NEXT" at bounding box center [457, 335] width 59 height 23
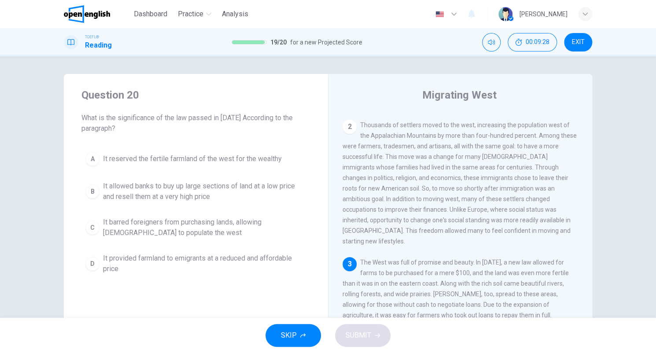
scroll to position [151, 0]
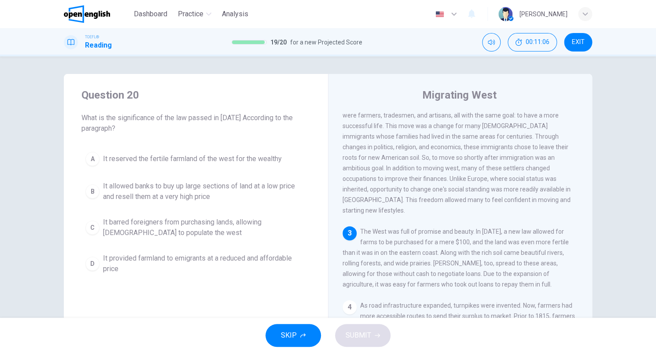
click at [252, 254] on span "It provided farmland to emigrants at a reduced and affordable price" at bounding box center [204, 263] width 203 height 21
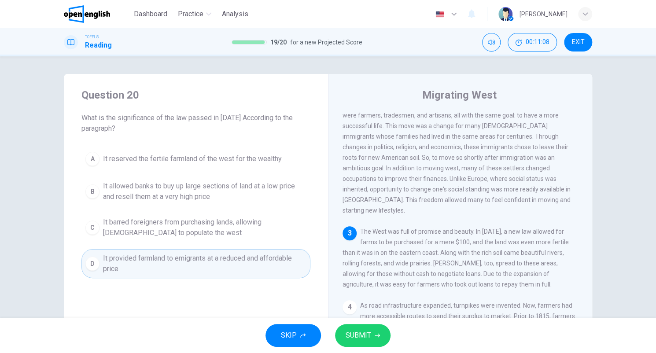
click at [363, 333] on span "SUBMIT" at bounding box center [358, 335] width 26 height 12
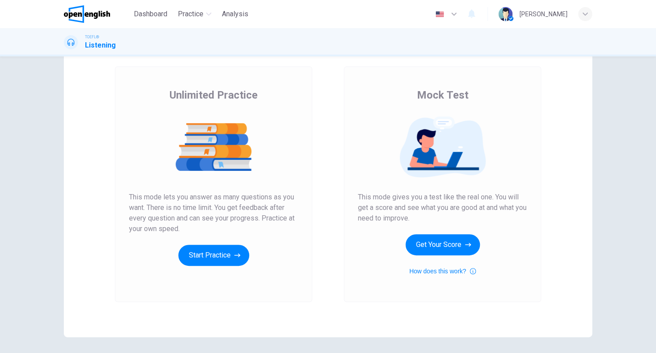
scroll to position [44, 0]
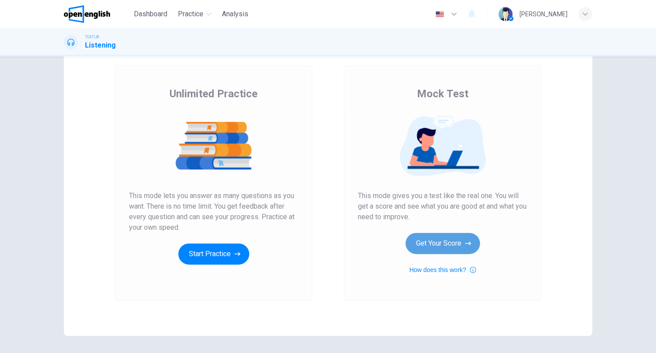
click at [429, 242] on button "Get Your Score" at bounding box center [442, 243] width 74 height 21
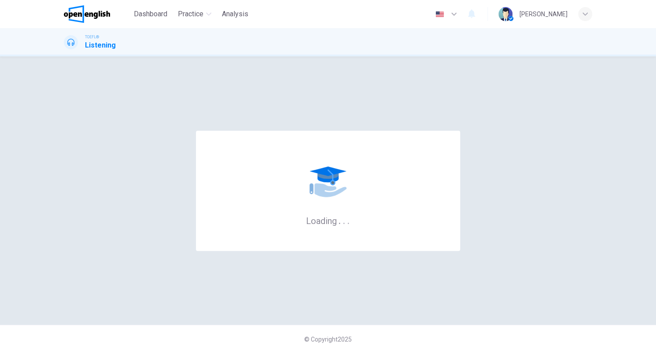
scroll to position [0, 0]
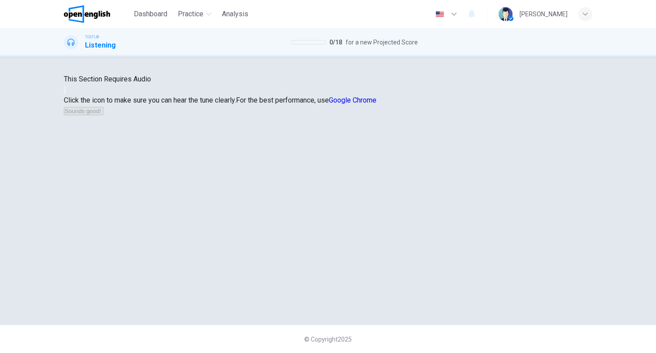
click at [65, 92] on icon "button" at bounding box center [65, 92] width 0 height 0
click at [103, 115] on button "Sounds good!" at bounding box center [84, 111] width 40 height 8
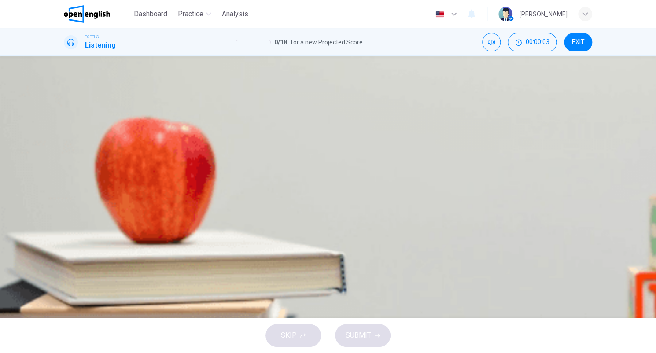
click at [66, 220] on button "button" at bounding box center [65, 224] width 2 height 8
click at [385, 142] on button "A To join the bicycle club" at bounding box center [328, 131] width 528 height 22
click at [370, 335] on button "SUBMIT" at bounding box center [362, 335] width 55 height 23
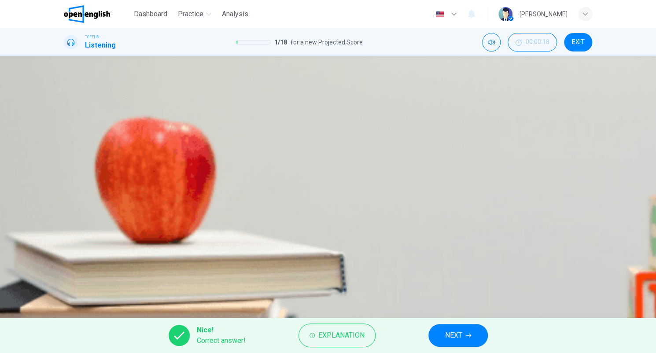
click at [458, 330] on span "NEXT" at bounding box center [453, 335] width 17 height 12
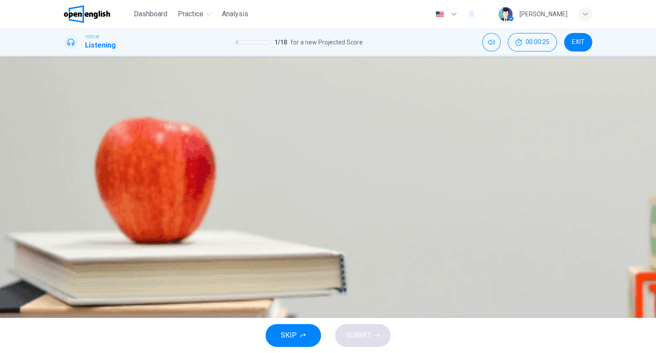
click at [64, 230] on span at bounding box center [64, 230] width 0 height 0
click at [218, 202] on span "The bicycle club's office is being renovated" at bounding box center [151, 196] width 132 height 11
click at [366, 332] on span "SUBMIT" at bounding box center [358, 335] width 26 height 12
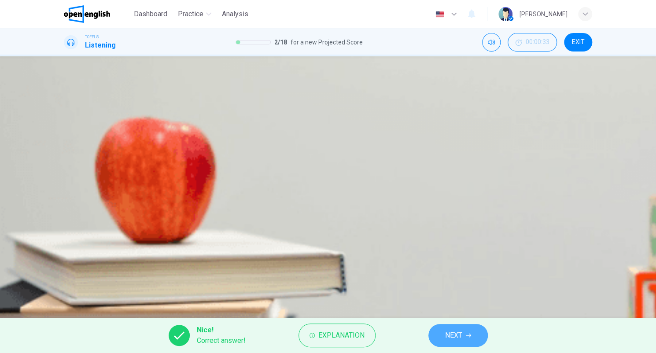
click at [468, 335] on icon "button" at bounding box center [468, 335] width 5 height 5
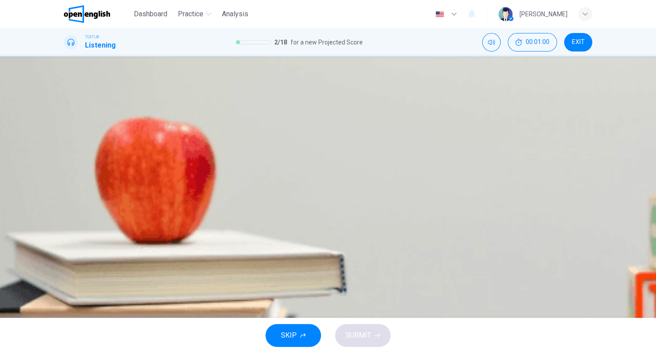
click at [428, 186] on button "C Outdoor activities clubs, like hiking or rock climbing" at bounding box center [328, 175] width 528 height 22
click at [367, 332] on span "SUBMIT" at bounding box center [358, 335] width 26 height 12
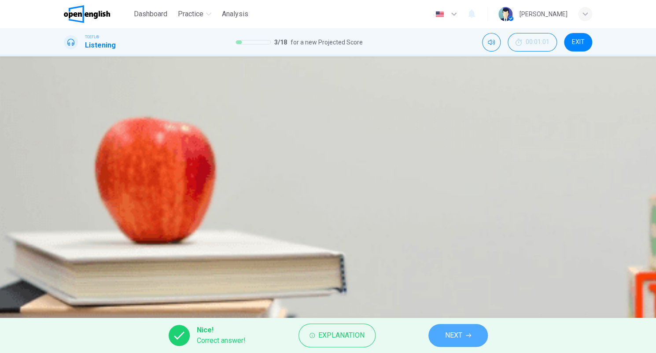
click at [468, 333] on icon "button" at bounding box center [468, 335] width 5 height 5
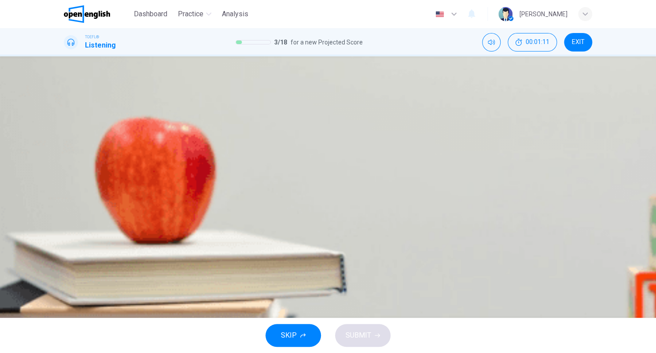
click at [348, 208] on button "D Get better grades" at bounding box center [328, 197] width 528 height 22
click at [370, 323] on div "SKIP SUBMIT" at bounding box center [328, 335] width 656 height 35
click at [372, 328] on button "SUBMIT" at bounding box center [362, 335] width 55 height 23
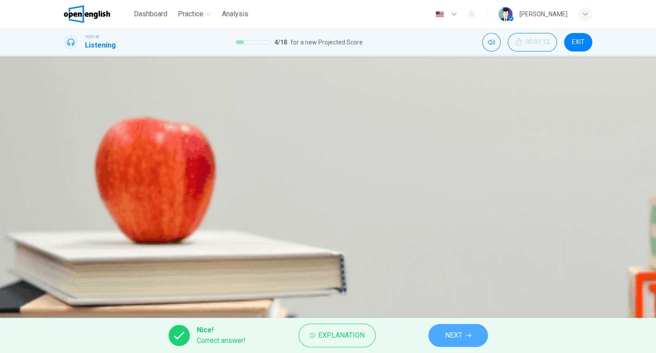
click at [468, 332] on button "NEXT" at bounding box center [457, 335] width 59 height 23
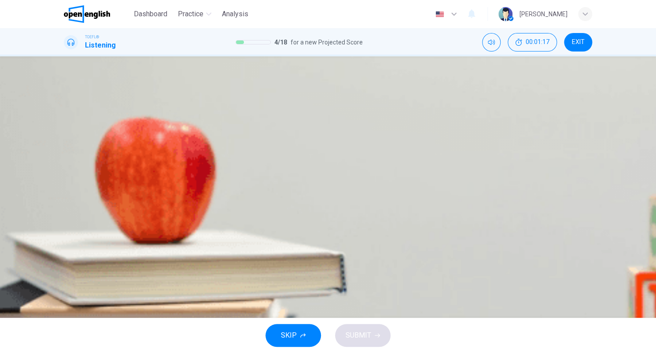
click at [65, 271] on icon "button" at bounding box center [65, 271] width 0 height 0
type input "**"
click at [66, 129] on button "button" at bounding box center [65, 125] width 2 height 8
type input "**"
click at [156, 203] on span "The student is nervous" at bounding box center [120, 197] width 70 height 11
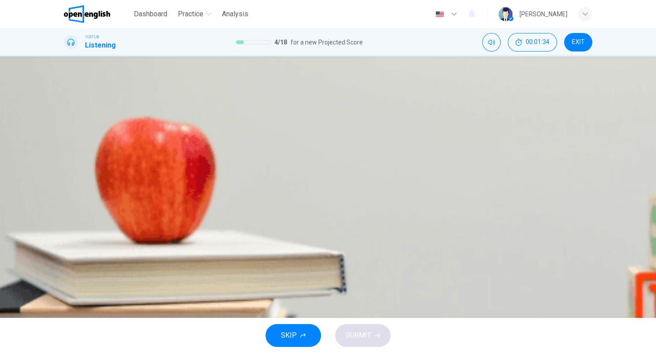
type input "**"
click at [377, 334] on icon "button" at bounding box center [377, 335] width 5 height 5
type input "**"
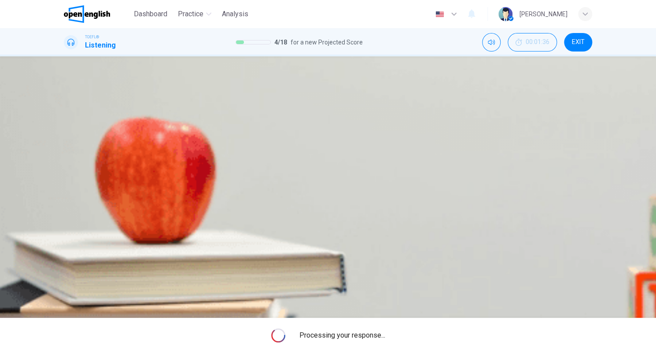
type input "*"
type input "**"
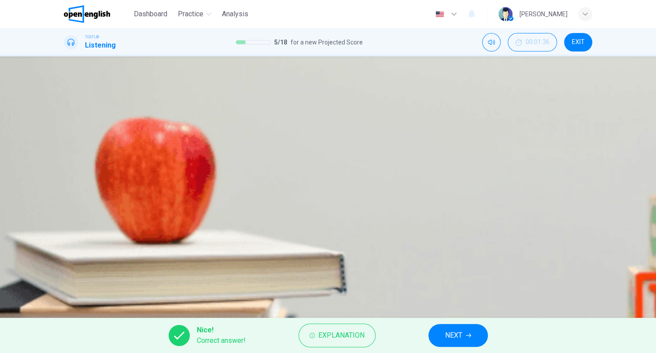
click at [436, 334] on button "NEXT" at bounding box center [457, 335] width 59 height 23
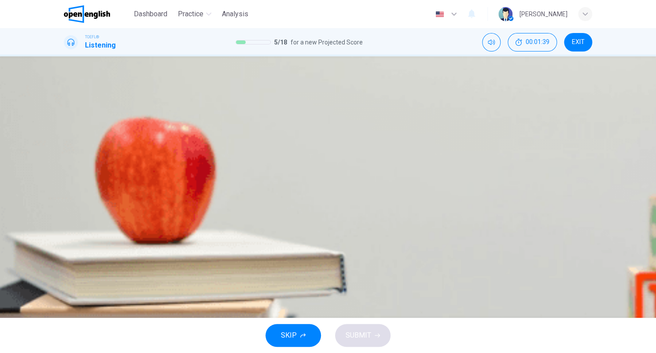
click at [65, 226] on icon "button" at bounding box center [65, 226] width 0 height 0
click at [181, 158] on span "How action films have changed" at bounding box center [132, 152] width 95 height 11
click at [378, 331] on button "SUBMIT" at bounding box center [362, 335] width 55 height 23
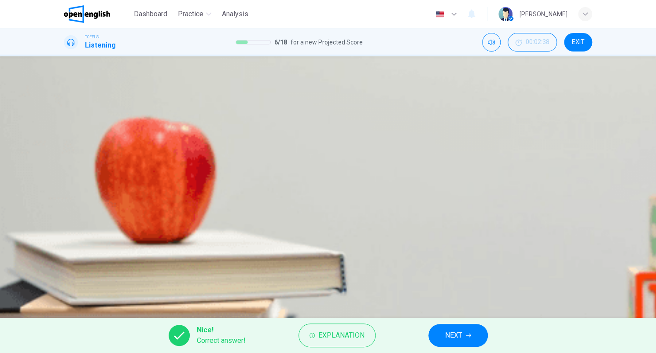
click at [472, 337] on button "NEXT" at bounding box center [457, 335] width 59 height 23
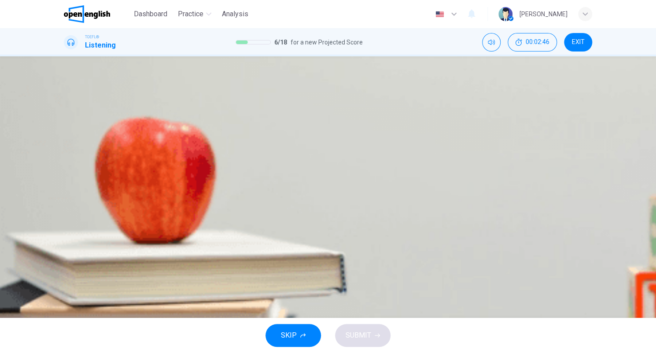
click at [305, 202] on span "They are sometimes based on historical/literary themes and characters" at bounding box center [195, 196] width 220 height 11
click at [348, 333] on span "SUBMIT" at bounding box center [358, 335] width 26 height 12
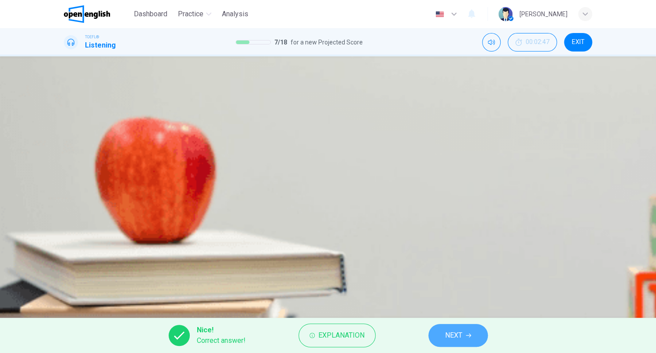
click at [467, 331] on button "NEXT" at bounding box center [457, 335] width 59 height 23
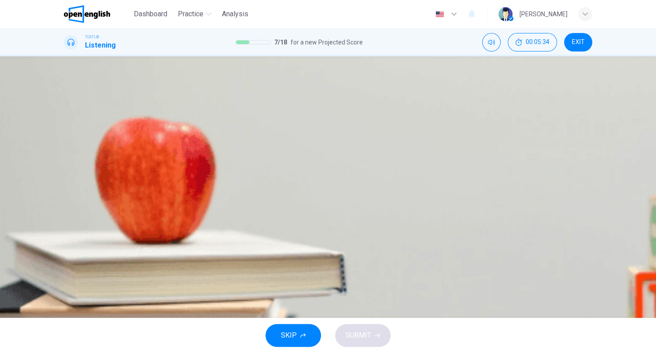
click at [322, 208] on button "D Critical" at bounding box center [328, 197] width 528 height 22
click at [373, 342] on button "SUBMIT" at bounding box center [362, 335] width 55 height 23
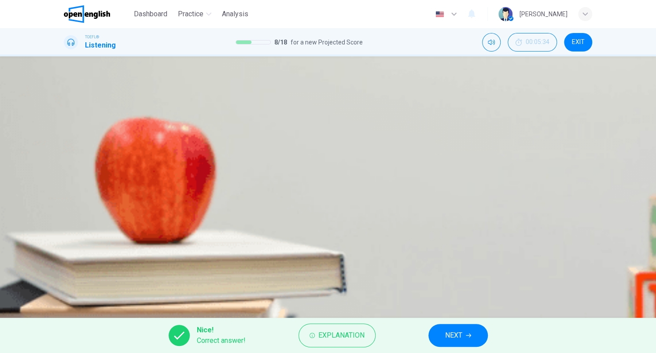
click at [457, 329] on span "NEXT" at bounding box center [453, 335] width 17 height 12
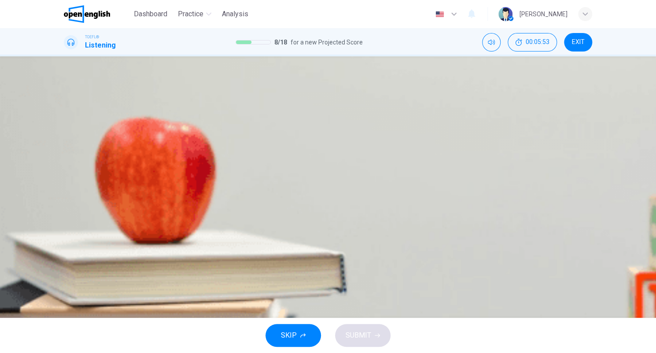
click at [290, 136] on span "Fewer films featuring traditional action heroes are made nowadays" at bounding box center [187, 130] width 205 height 11
click at [366, 326] on button "SUBMIT" at bounding box center [362, 335] width 55 height 23
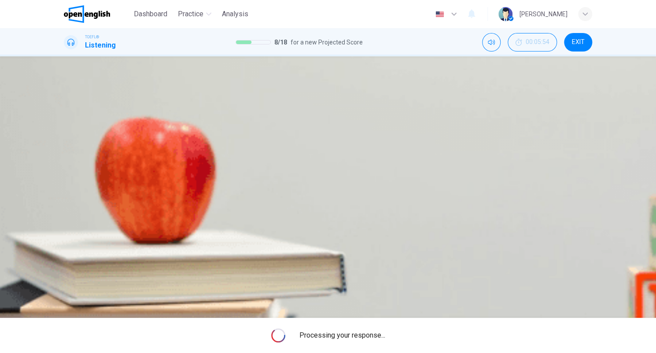
type input "**"
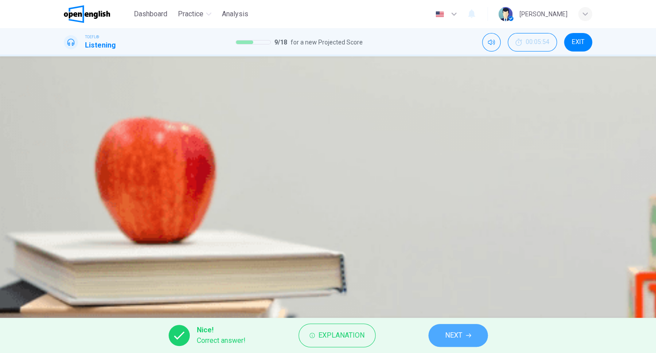
click at [450, 333] on span "NEXT" at bounding box center [453, 335] width 17 height 12
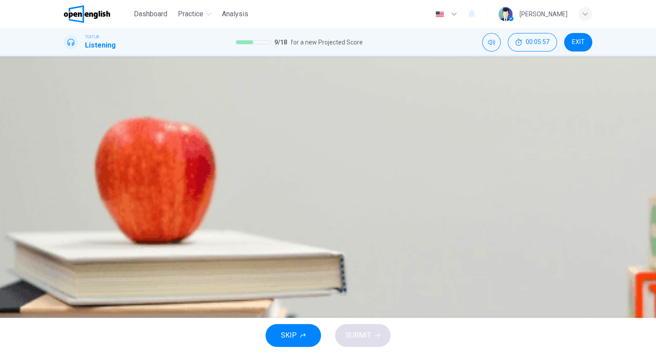
click at [73, 226] on icon "button" at bounding box center [70, 231] width 9 height 11
click at [345, 142] on button "A The use of bees in warfare" at bounding box center [328, 131] width 528 height 22
click at [373, 334] on button "SUBMIT" at bounding box center [362, 335] width 55 height 23
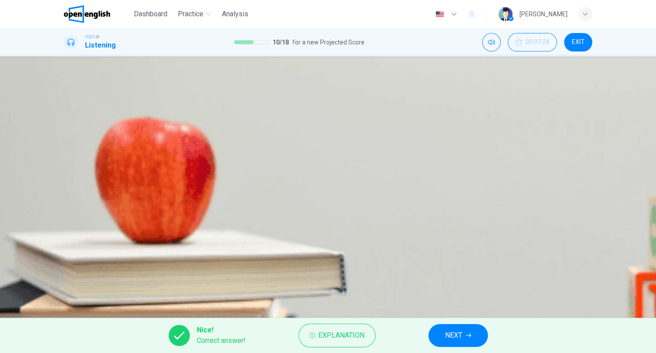
click at [483, 346] on div "Nice! Correct answer! Explanation NEXT" at bounding box center [328, 335] width 656 height 35
click at [466, 341] on button "NEXT" at bounding box center [457, 335] width 59 height 23
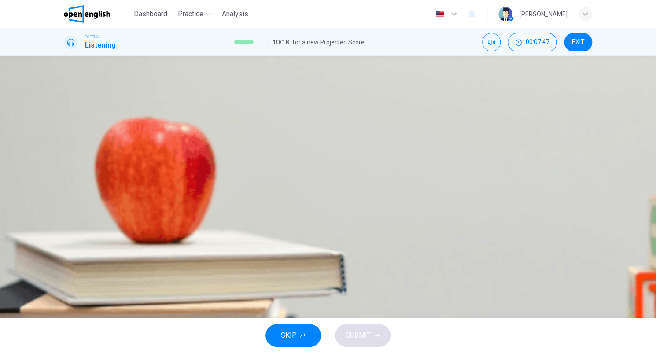
click at [417, 142] on button "A They ate naturally poisonous honey" at bounding box center [328, 131] width 528 height 22
click at [368, 329] on span "SUBMIT" at bounding box center [358, 335] width 26 height 12
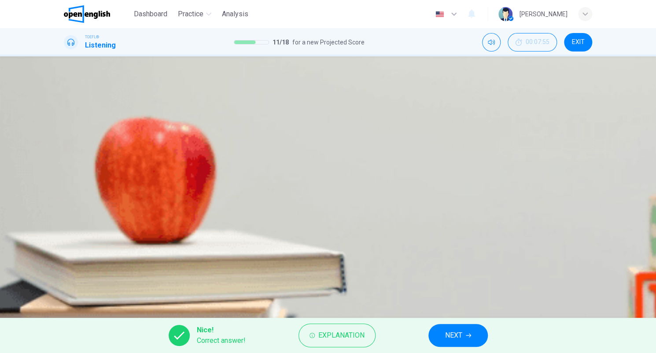
click at [452, 342] on button "NEXT" at bounding box center [457, 335] width 59 height 23
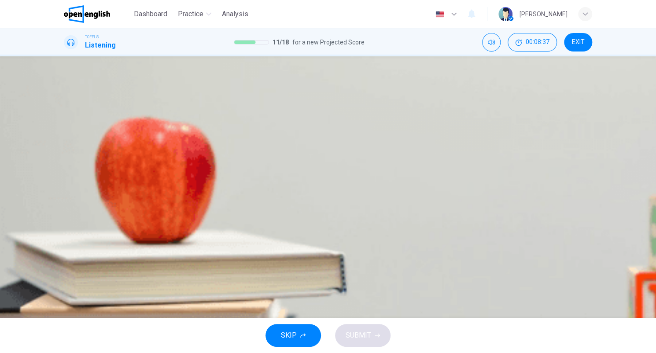
click at [618, 80] on div "Question 12 What happened in Vietnam? A A natural bee phenomenon was mistaken f…" at bounding box center [328, 186] width 656 height 261
click at [462, 208] on button "D A harmful substance was delivered to the enemy via bees" at bounding box center [328, 197] width 528 height 22
click at [361, 328] on button "SUBMIT" at bounding box center [362, 335] width 55 height 23
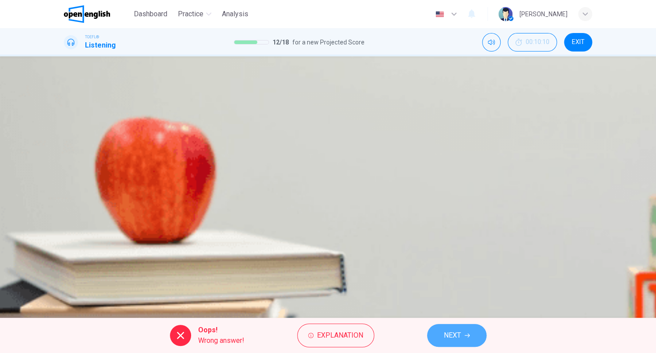
click at [455, 334] on span "NEXT" at bounding box center [452, 335] width 17 height 12
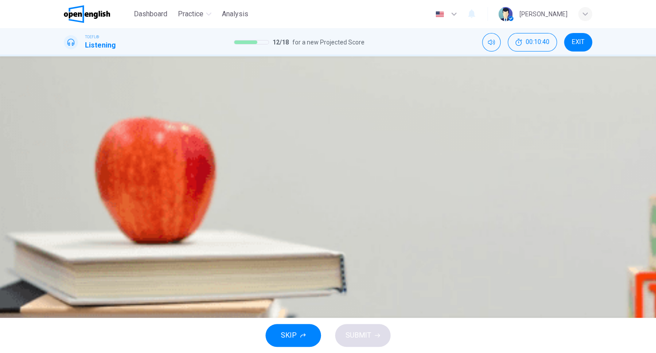
type input "*"
click at [430, 164] on button "B Both used unusual methods to dispel bees" at bounding box center [328, 153] width 528 height 22
click at [378, 329] on button "SUBMIT" at bounding box center [362, 335] width 55 height 23
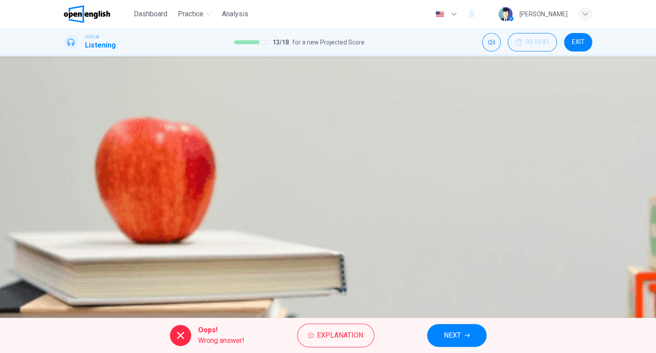
click at [452, 322] on div "Oops! Wrong answer! Explanation NEXT" at bounding box center [328, 335] width 656 height 35
click at [453, 326] on button "NEXT" at bounding box center [456, 335] width 59 height 23
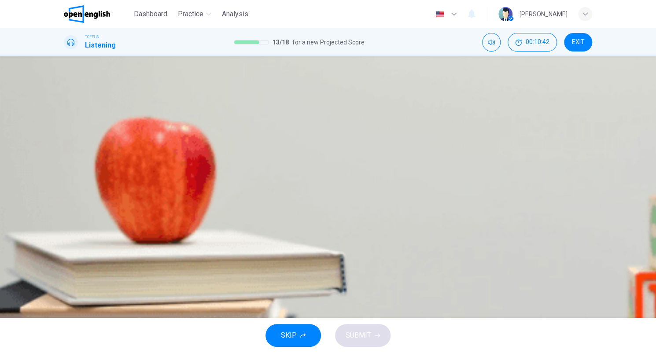
click at [65, 127] on icon "button" at bounding box center [65, 127] width 0 height 0
type input "*"
click at [193, 225] on span "The practice requires special skills" at bounding box center [139, 219] width 108 height 11
click at [367, 333] on span "SUBMIT" at bounding box center [358, 335] width 26 height 12
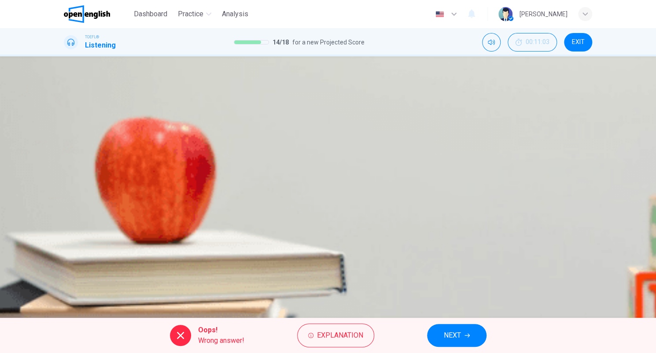
click at [426, 331] on div "Oops! Wrong answer! Explanation NEXT" at bounding box center [328, 335] width 656 height 35
click at [427, 331] on div "Oops! Wrong answer! Explanation NEXT" at bounding box center [328, 335] width 656 height 35
click at [438, 331] on button "NEXT" at bounding box center [456, 335] width 59 height 23
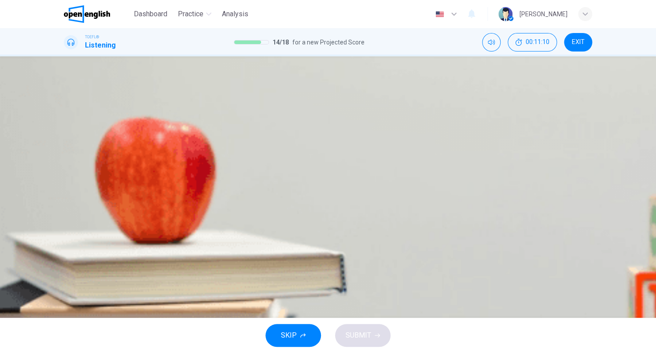
click at [72, 226] on icon "button" at bounding box center [70, 231] width 9 height 11
click at [462, 158] on span "The professor lectures about the history of how the spiral galaxies were discov…" at bounding box center [273, 152] width 377 height 11
click at [366, 338] on span "SUBMIT" at bounding box center [358, 335] width 26 height 12
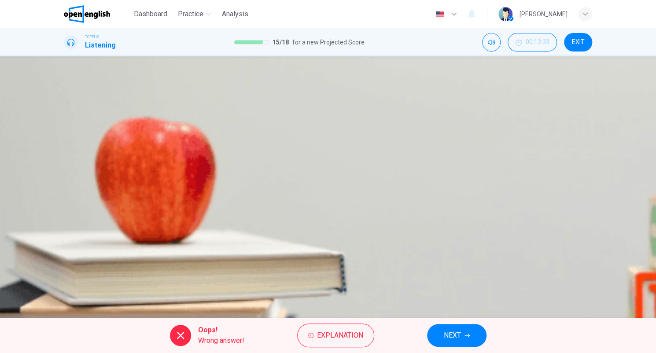
click at [467, 341] on button "NEXT" at bounding box center [456, 335] width 59 height 23
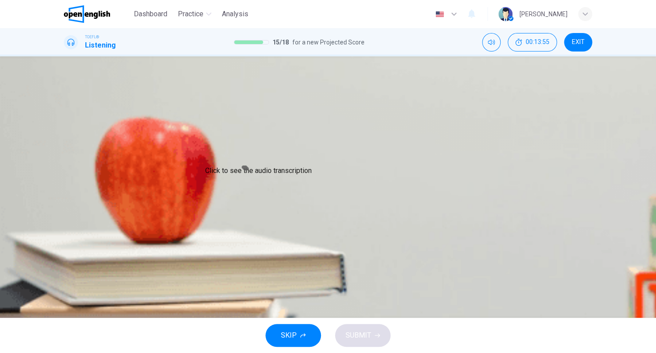
click at [65, 249] on icon "Click to see the audio transcription" at bounding box center [65, 249] width 0 height 0
click at [106, 180] on span "Center" at bounding box center [95, 174] width 20 height 11
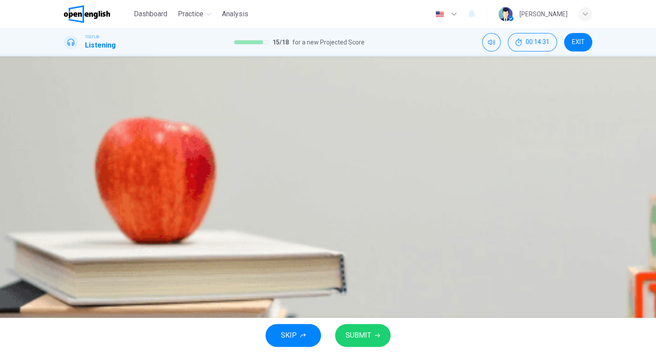
click at [361, 326] on button "SUBMIT" at bounding box center [362, 335] width 55 height 23
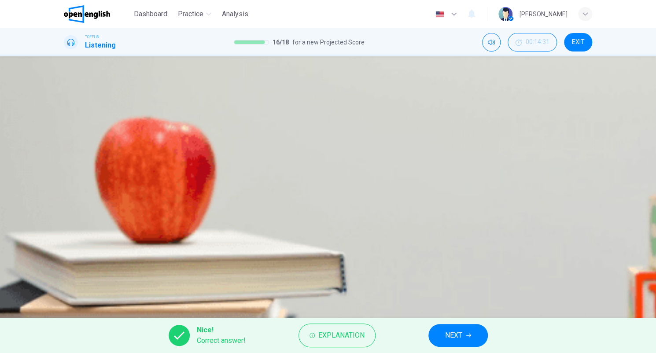
click at [438, 338] on button "NEXT" at bounding box center [457, 335] width 59 height 23
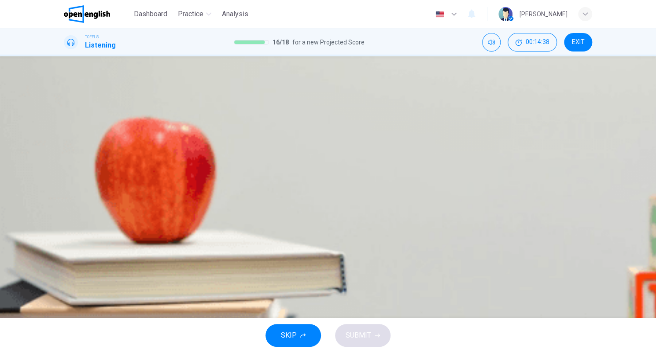
click at [217, 158] on span "He finds it very exciting and is enthusiastic" at bounding box center [151, 152] width 132 height 11
click at [367, 331] on span "SUBMIT" at bounding box center [358, 335] width 26 height 12
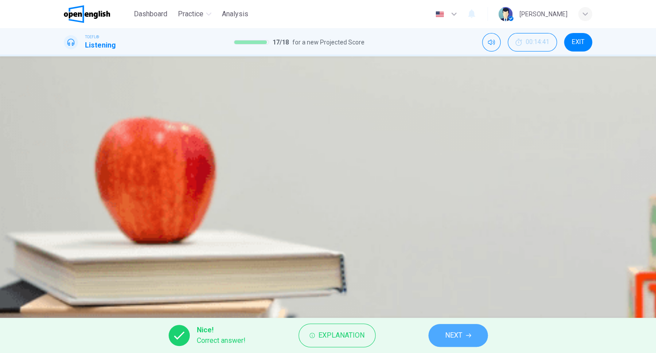
click at [464, 338] on button "NEXT" at bounding box center [457, 335] width 59 height 23
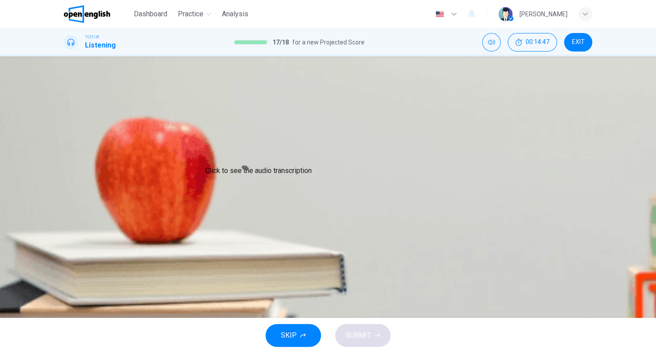
click at [66, 242] on button "Click to see the audio transcription" at bounding box center [65, 246] width 2 height 8
click at [308, 186] on button "C Square" at bounding box center [328, 175] width 528 height 22
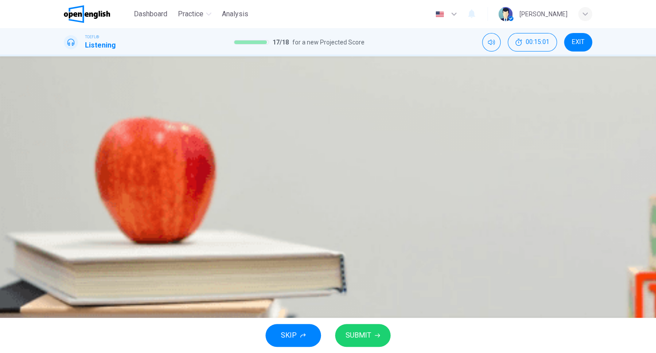
click at [375, 339] on button "SUBMIT" at bounding box center [362, 335] width 55 height 23
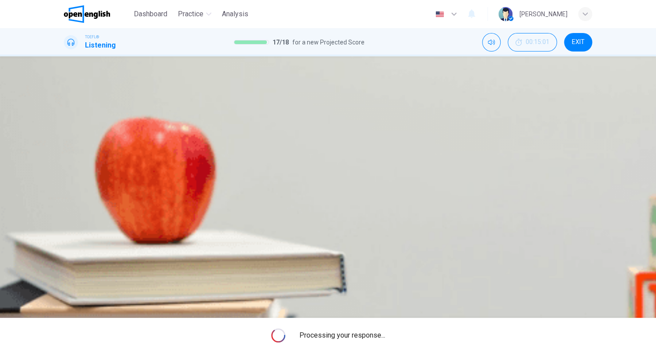
type input "**"
